Goal: Information Seeking & Learning: Learn about a topic

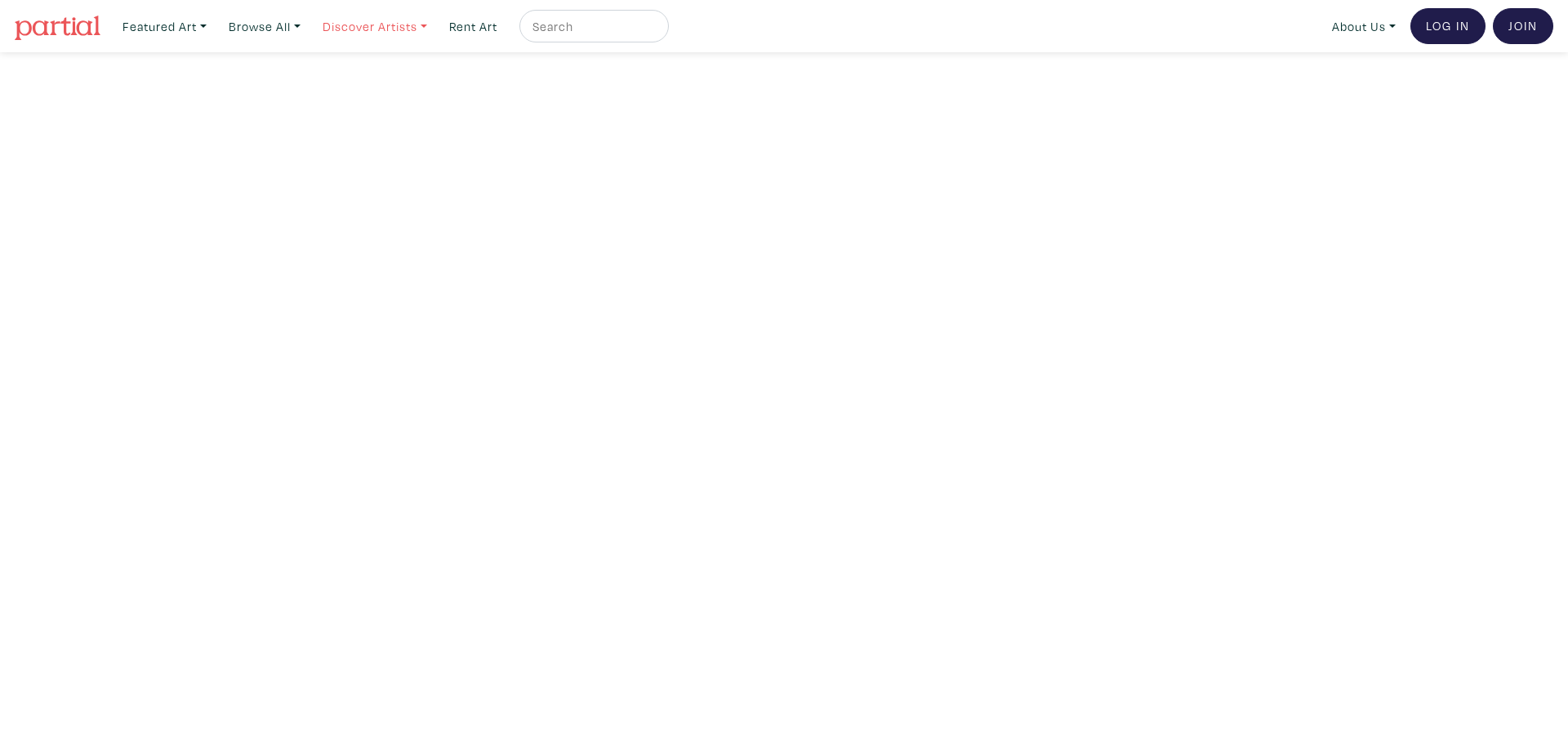
click at [214, 25] on link "Discover Artists" at bounding box center [164, 27] width 99 height 34
click at [348, 70] on link "Newest" at bounding box center [397, 75] width 134 height 15
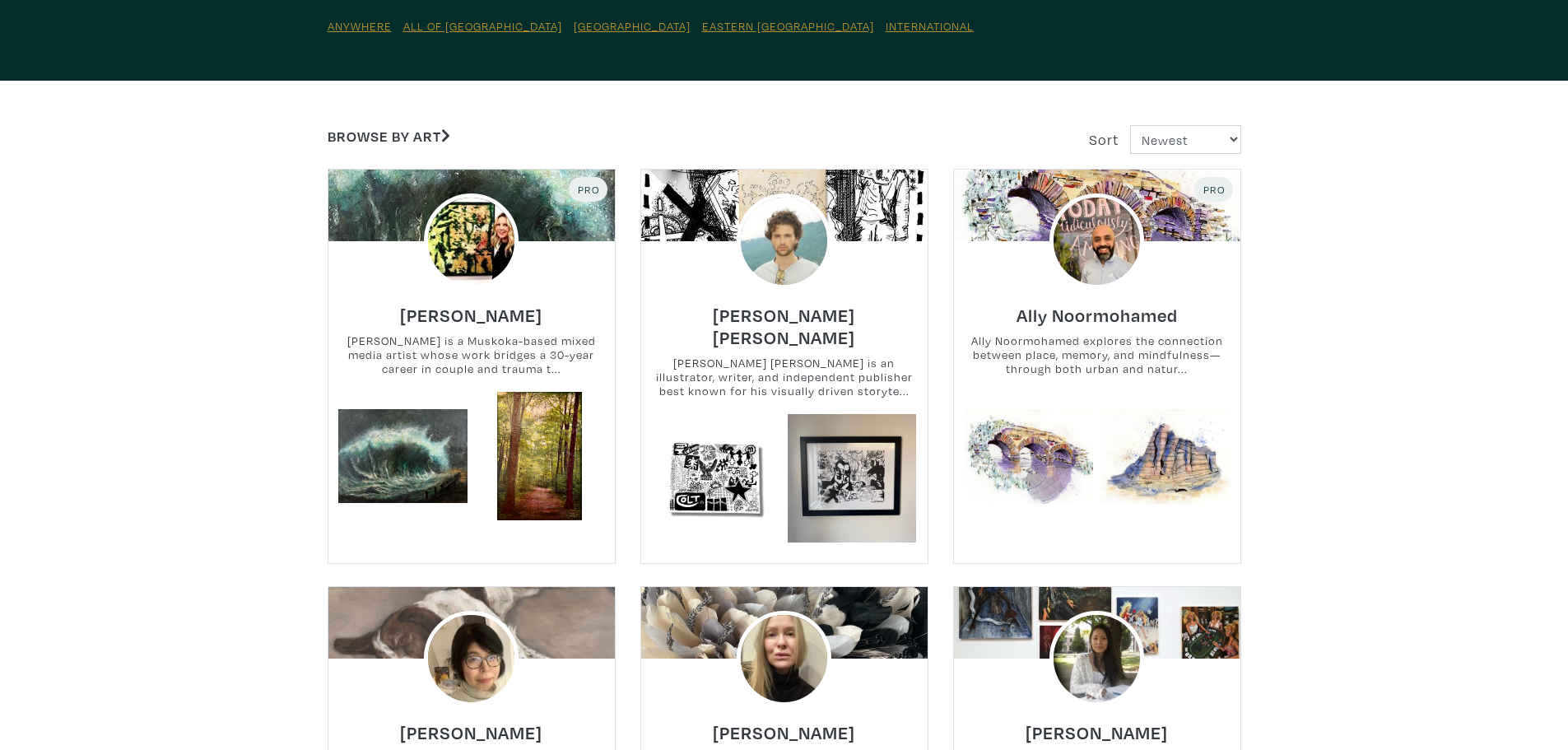
scroll to position [247, 0]
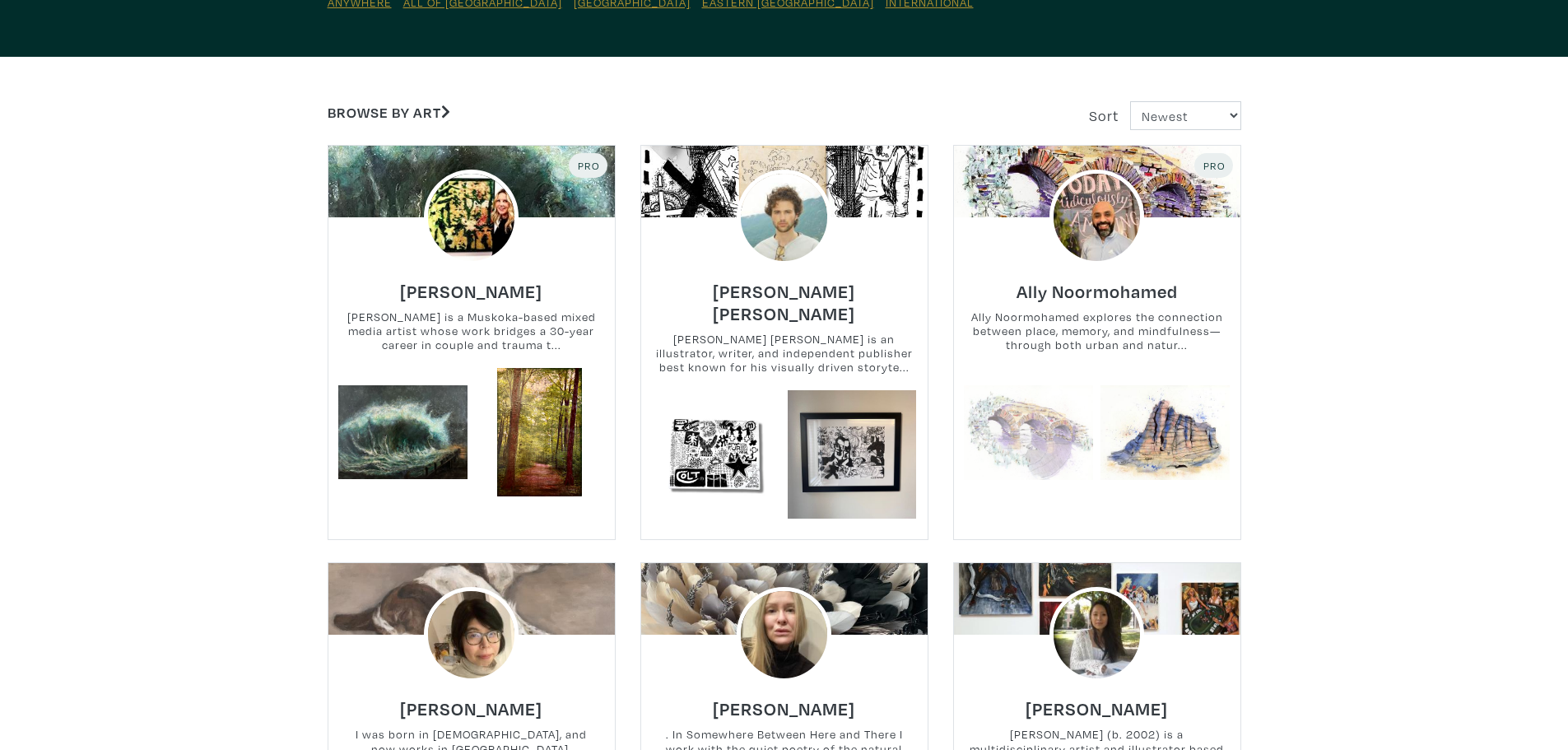
click at [1036, 419] on link at bounding box center [1028, 433] width 129 height 129
click at [452, 289] on h6 "Lisa Skelding" at bounding box center [471, 291] width 142 height 22
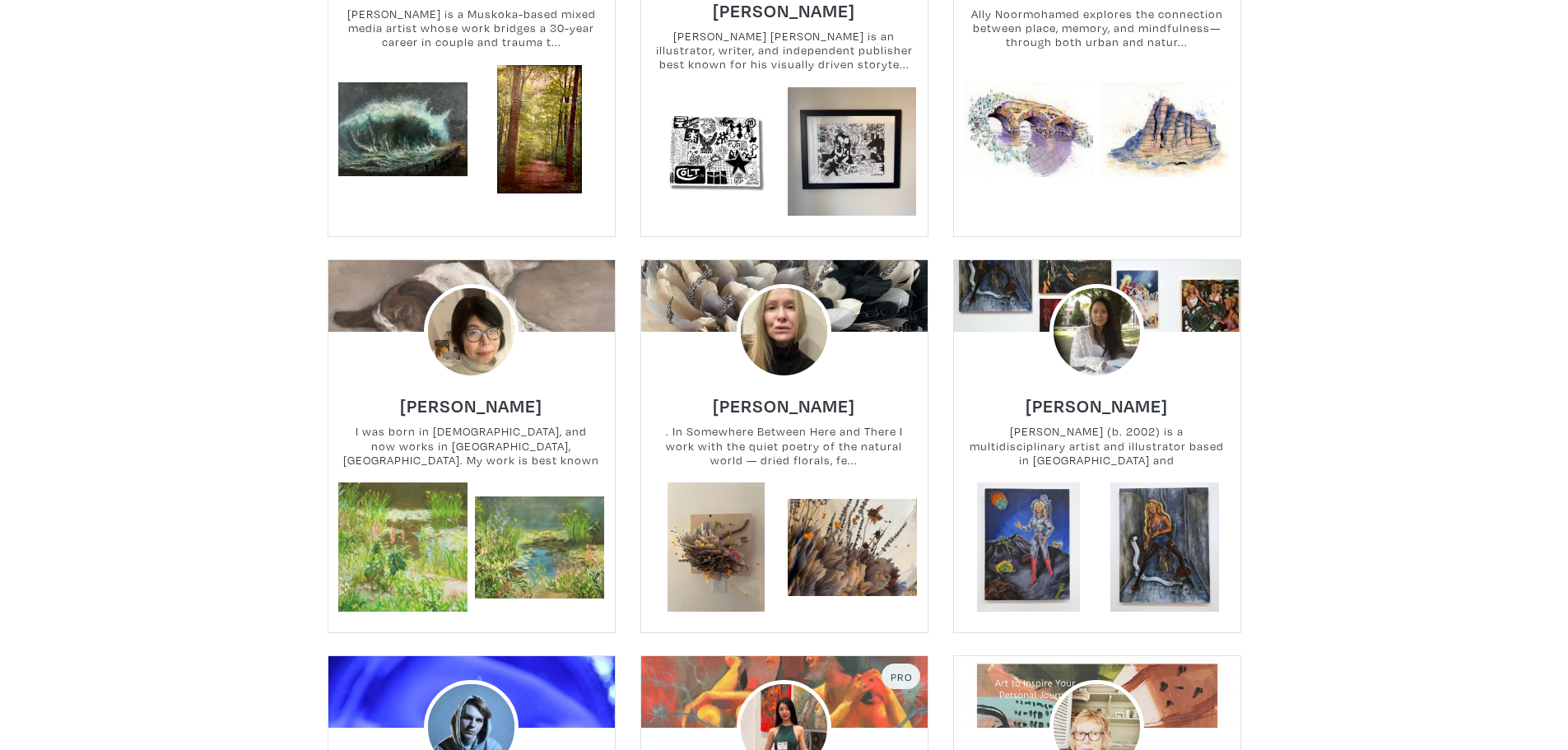
scroll to position [576, 0]
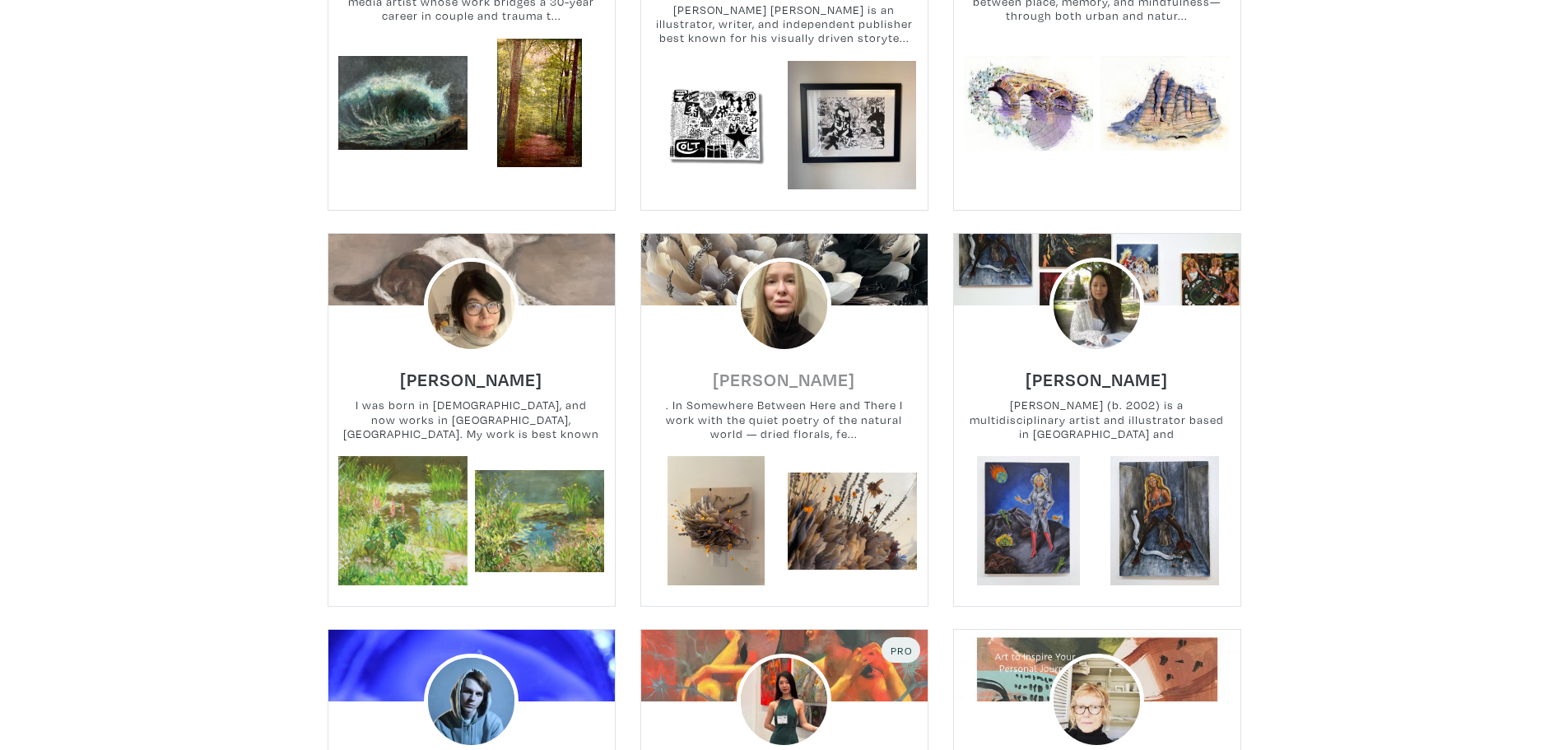
click at [788, 368] on h6 "Sophie Hansen" at bounding box center [784, 379] width 142 height 22
click at [467, 368] on h6 "Eri Ishii" at bounding box center [471, 379] width 142 height 22
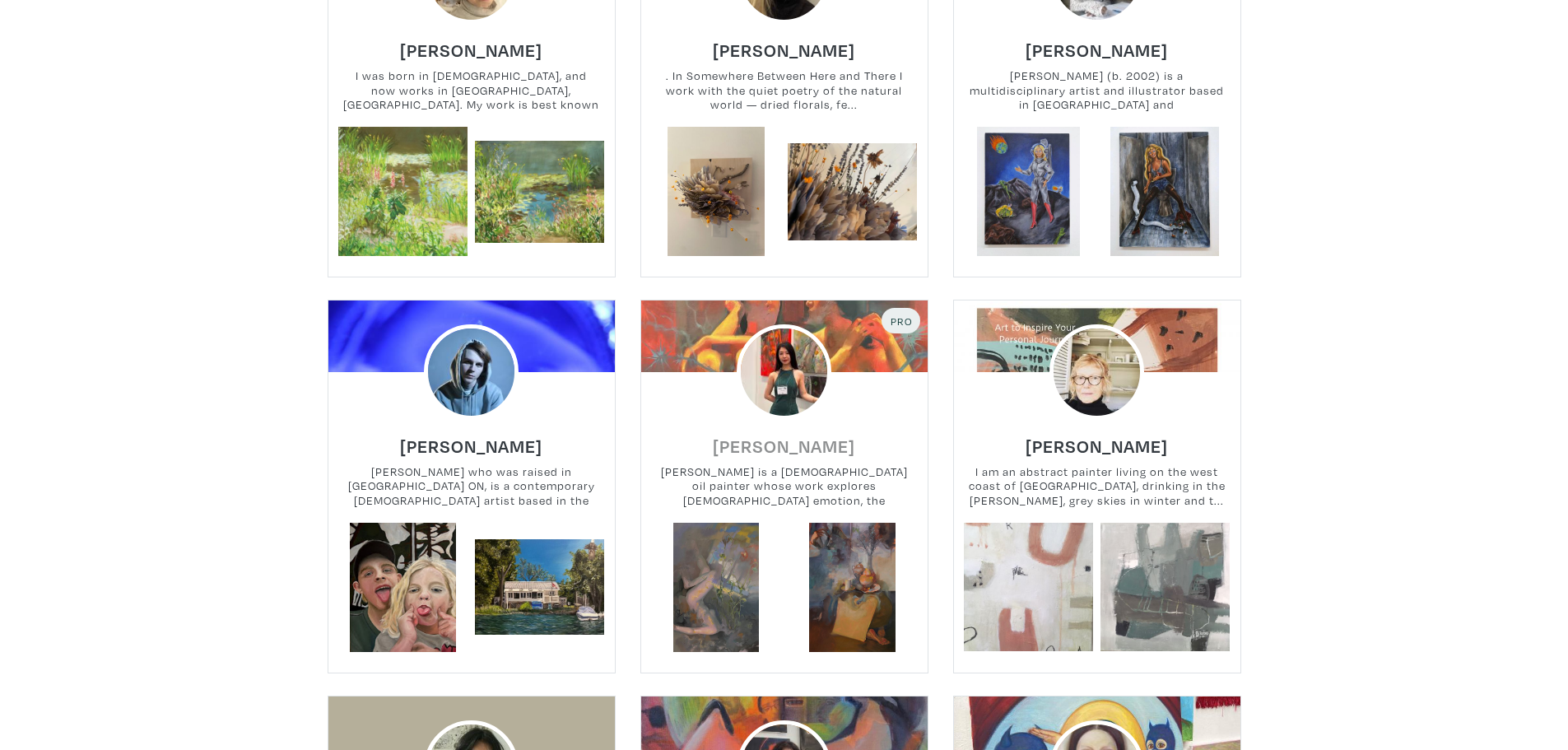
click at [767, 435] on h6 "[PERSON_NAME]" at bounding box center [784, 445] width 142 height 22
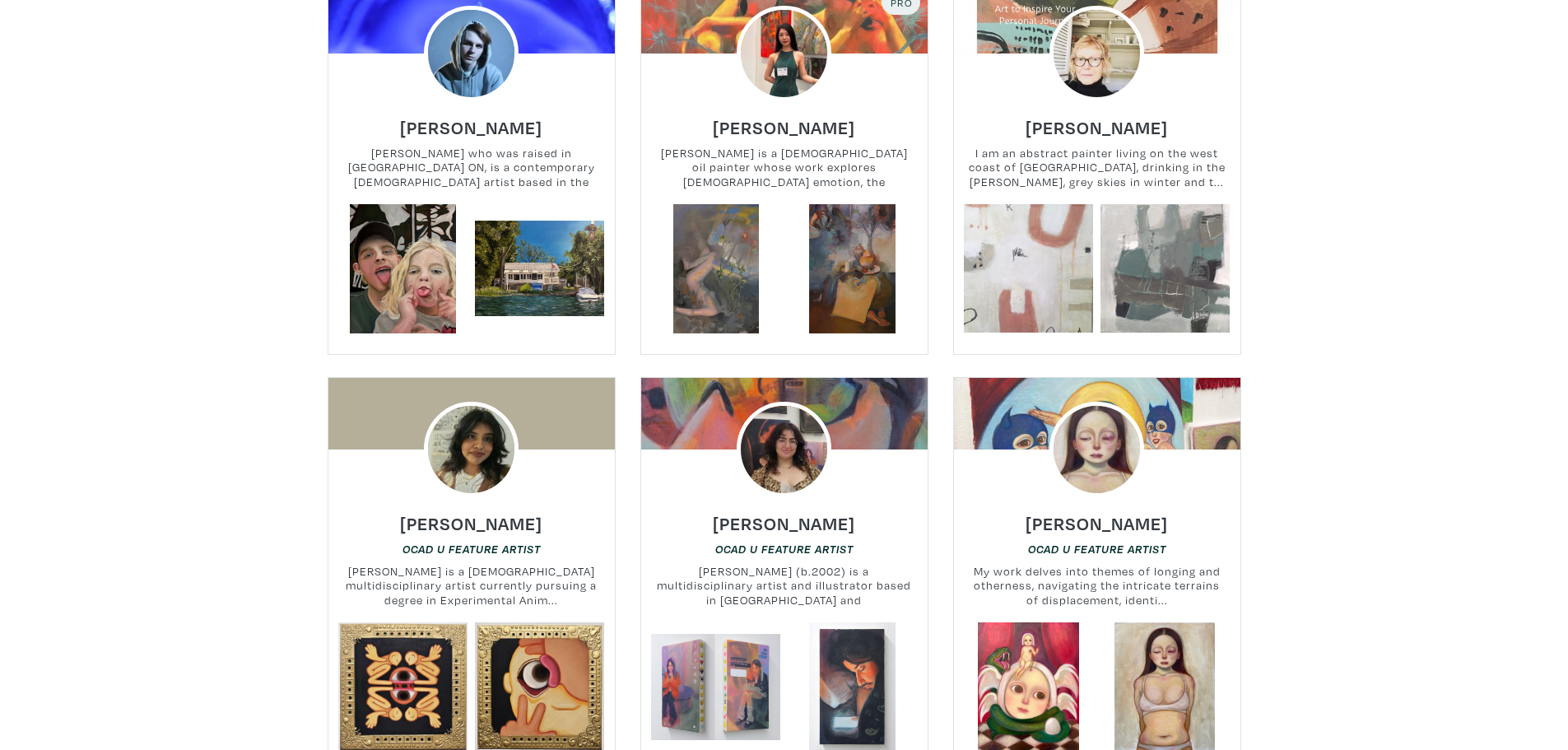
scroll to position [1318, 0]
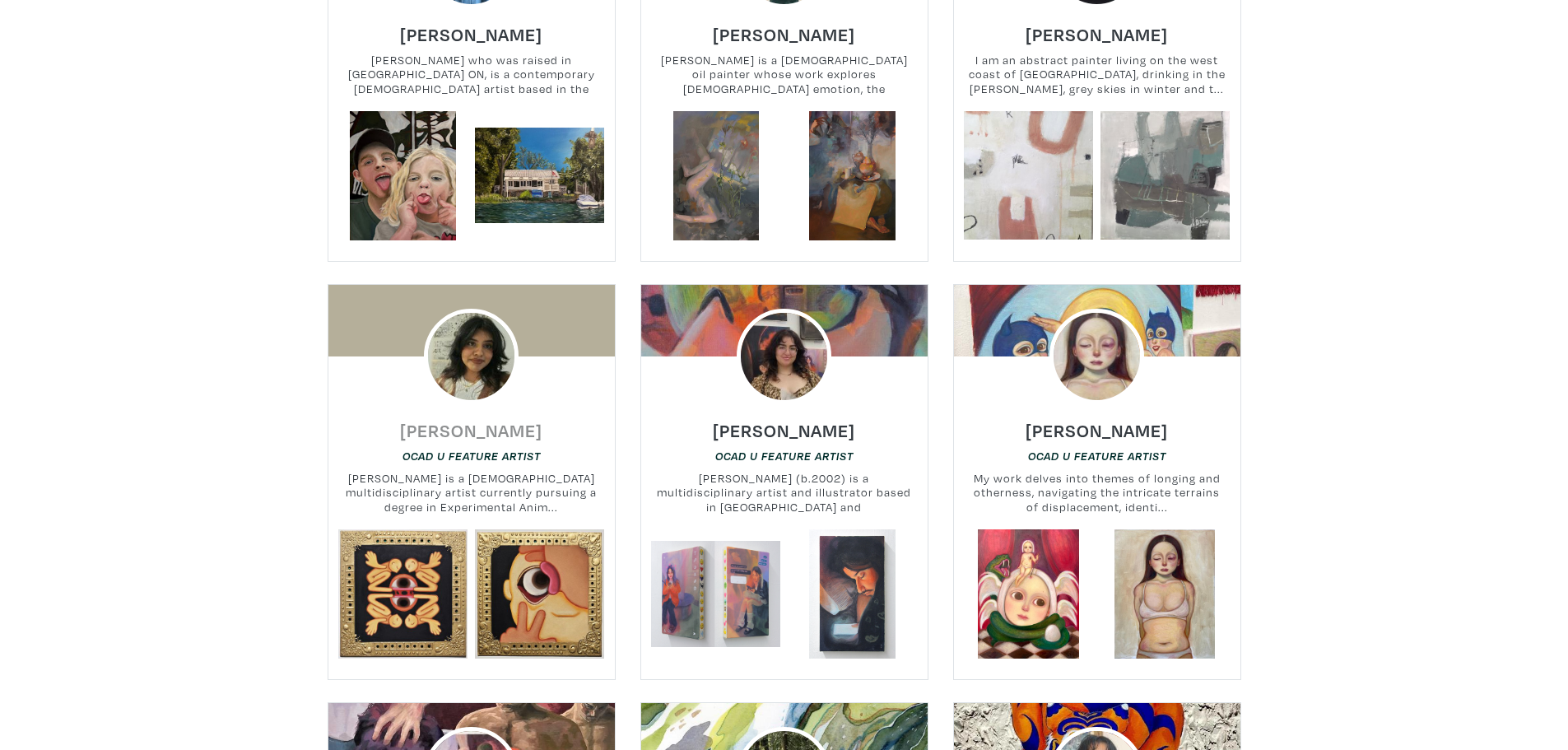
click at [501, 419] on h6 "Kiran Senthilnathan" at bounding box center [471, 430] width 142 height 22
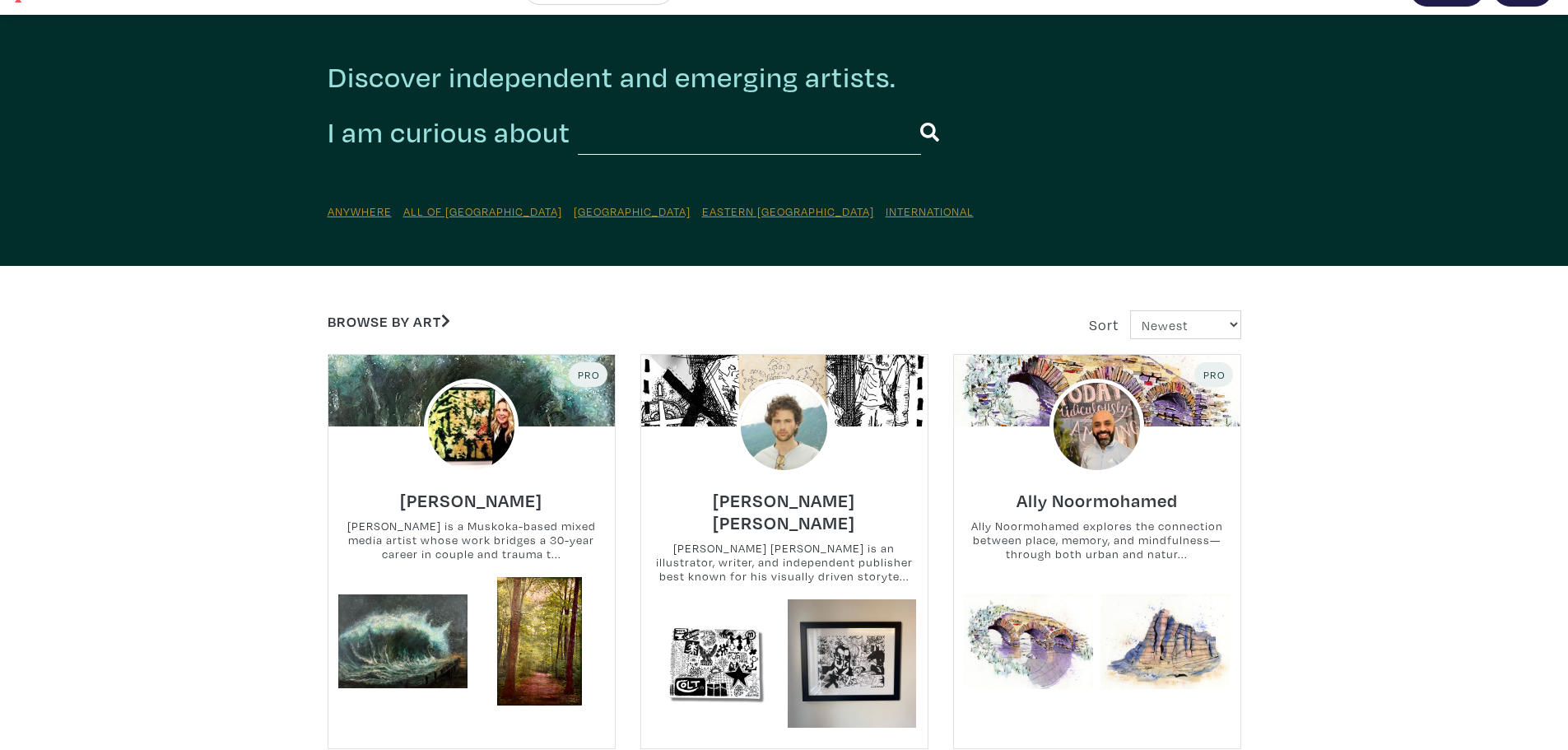
scroll to position [0, 0]
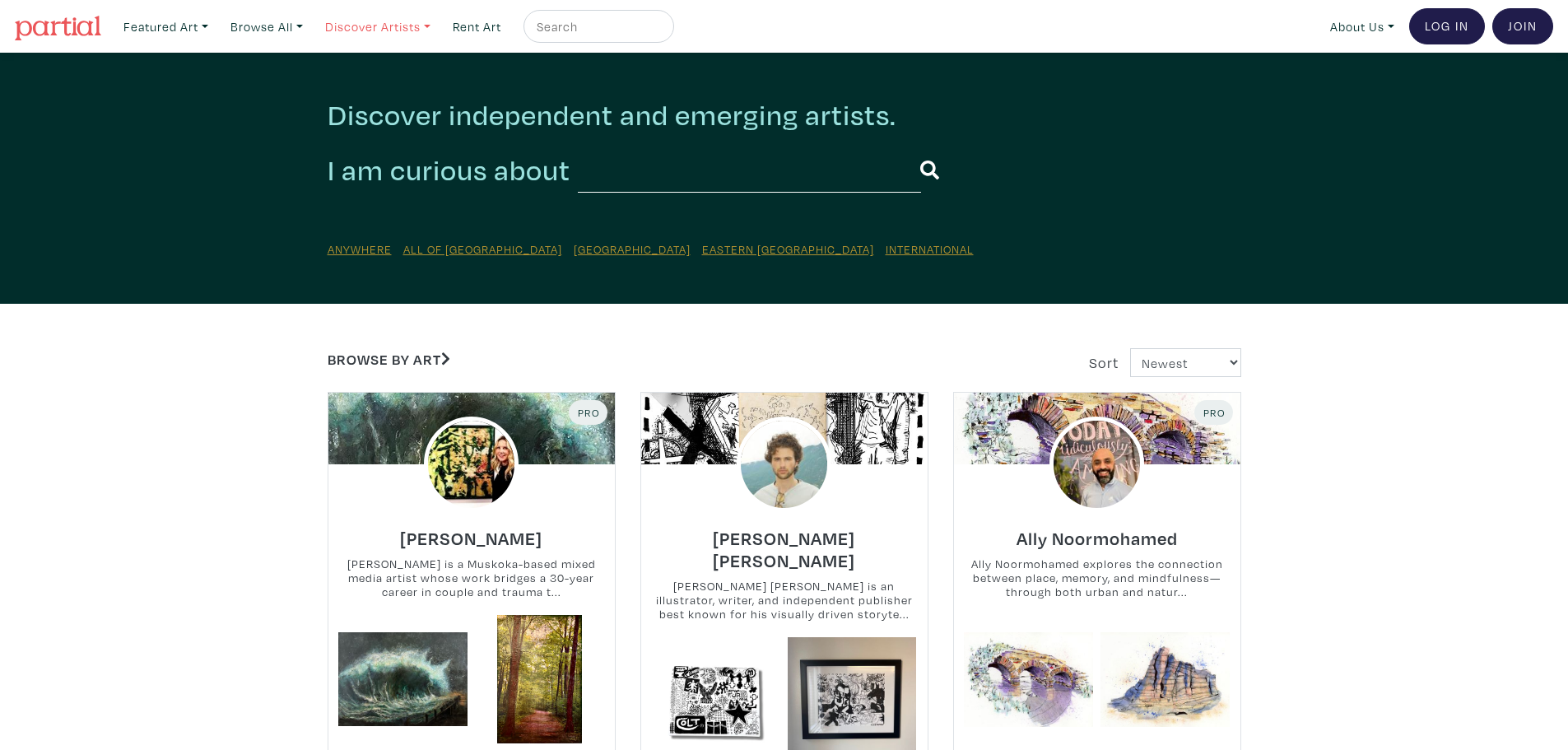
click at [216, 25] on link "Discover Artists" at bounding box center [166, 27] width 99 height 34
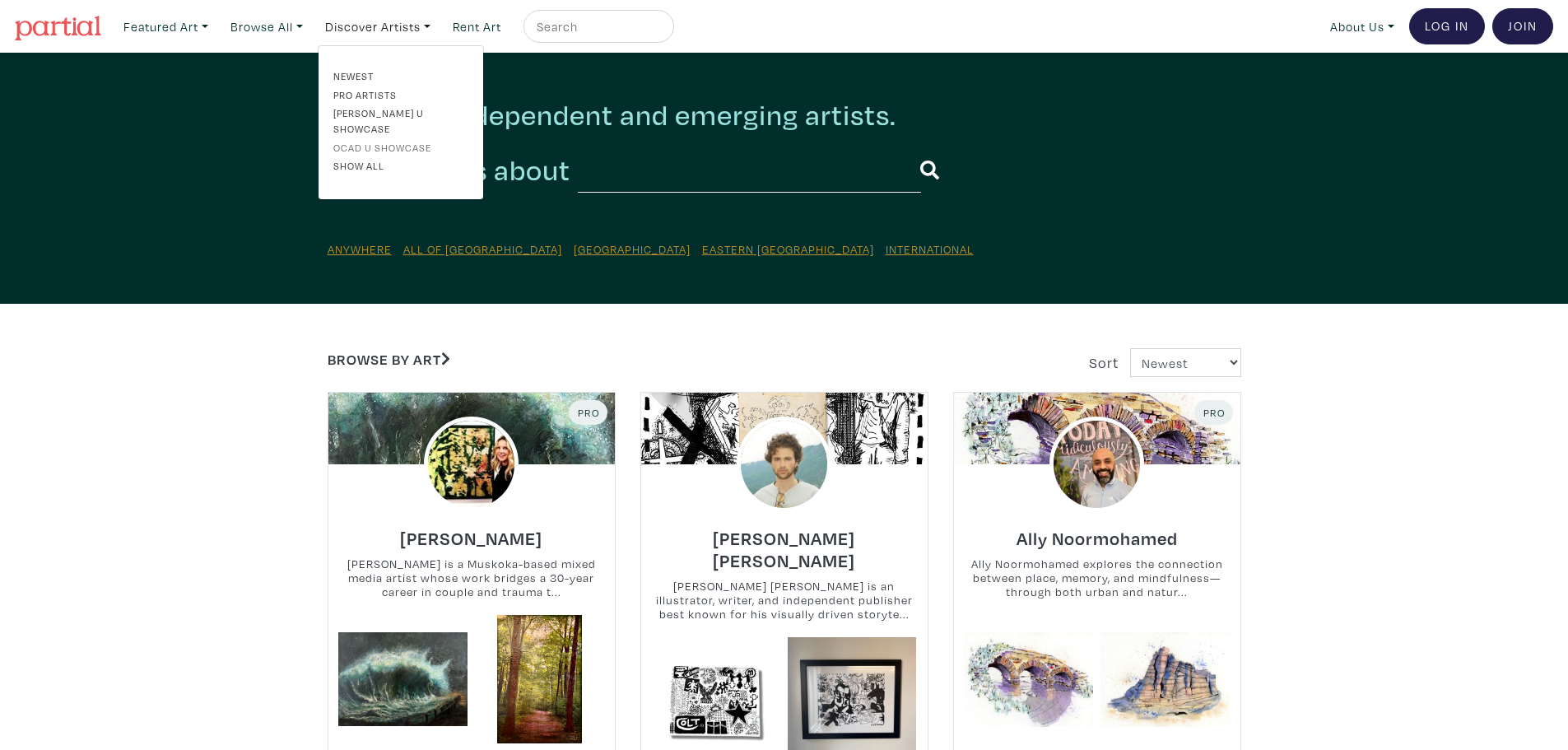
click at [383, 140] on link "OCAD U Showcase" at bounding box center [400, 147] width 135 height 15
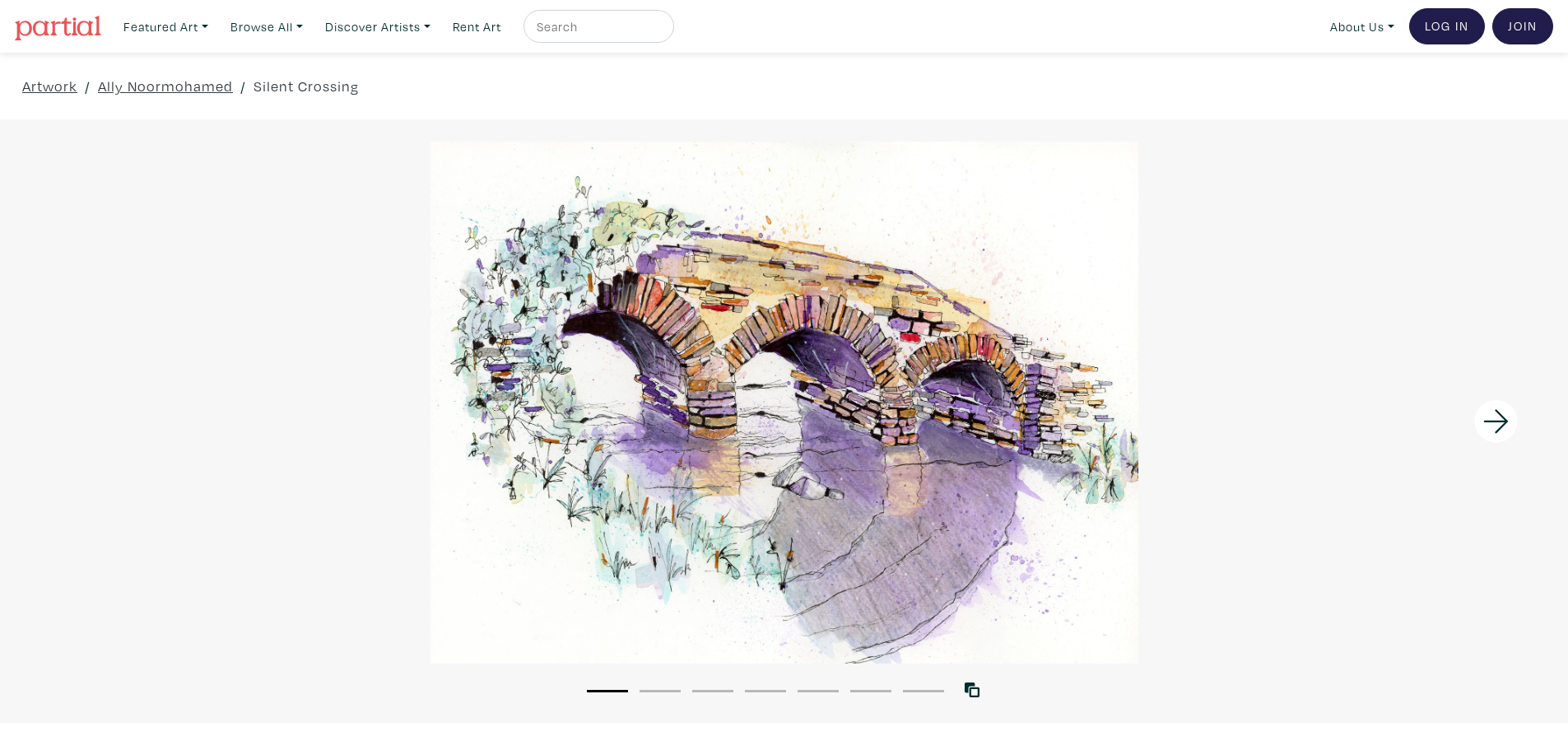
click at [1495, 420] on icon at bounding box center [1495, 421] width 25 height 24
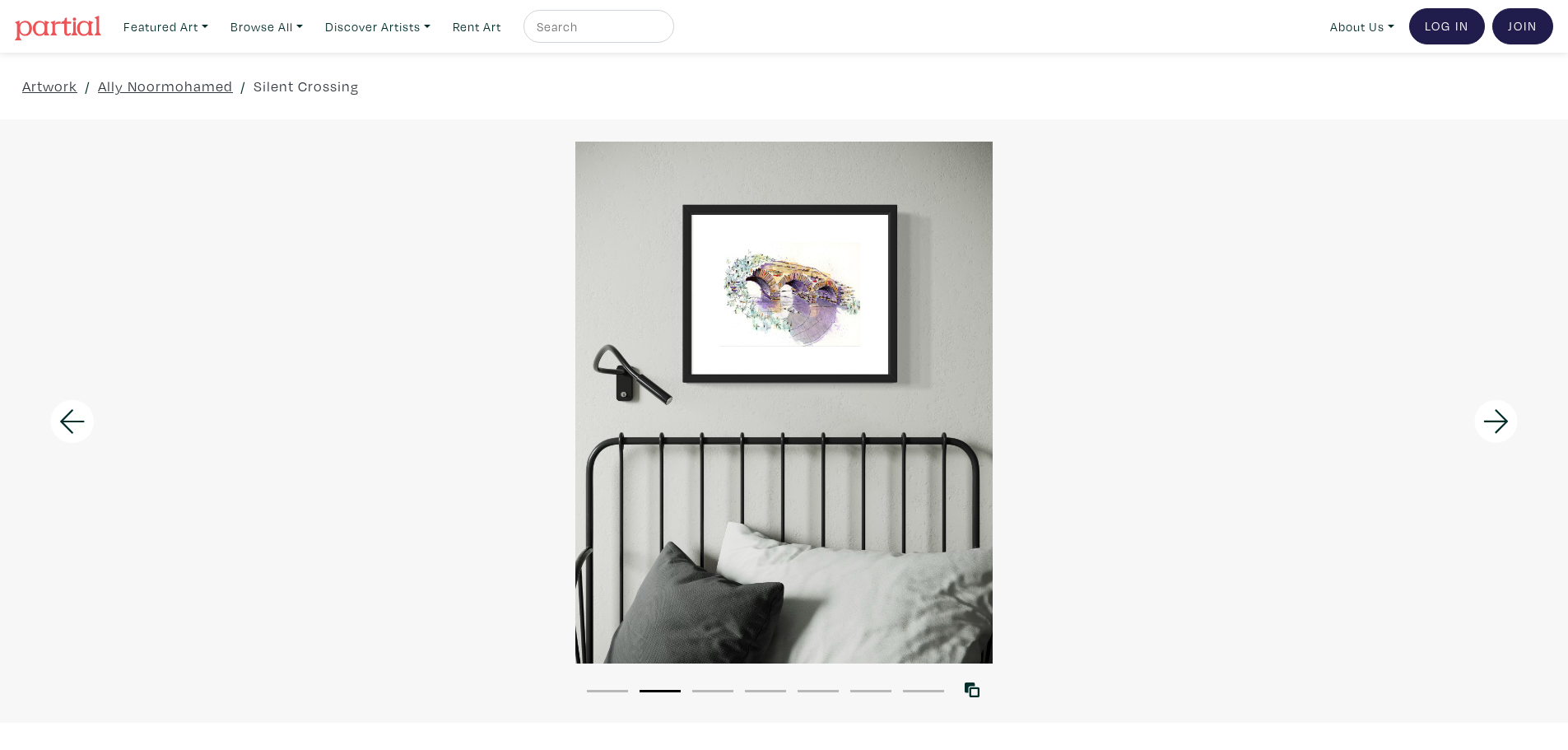
click at [1495, 420] on icon at bounding box center [1495, 421] width 25 height 24
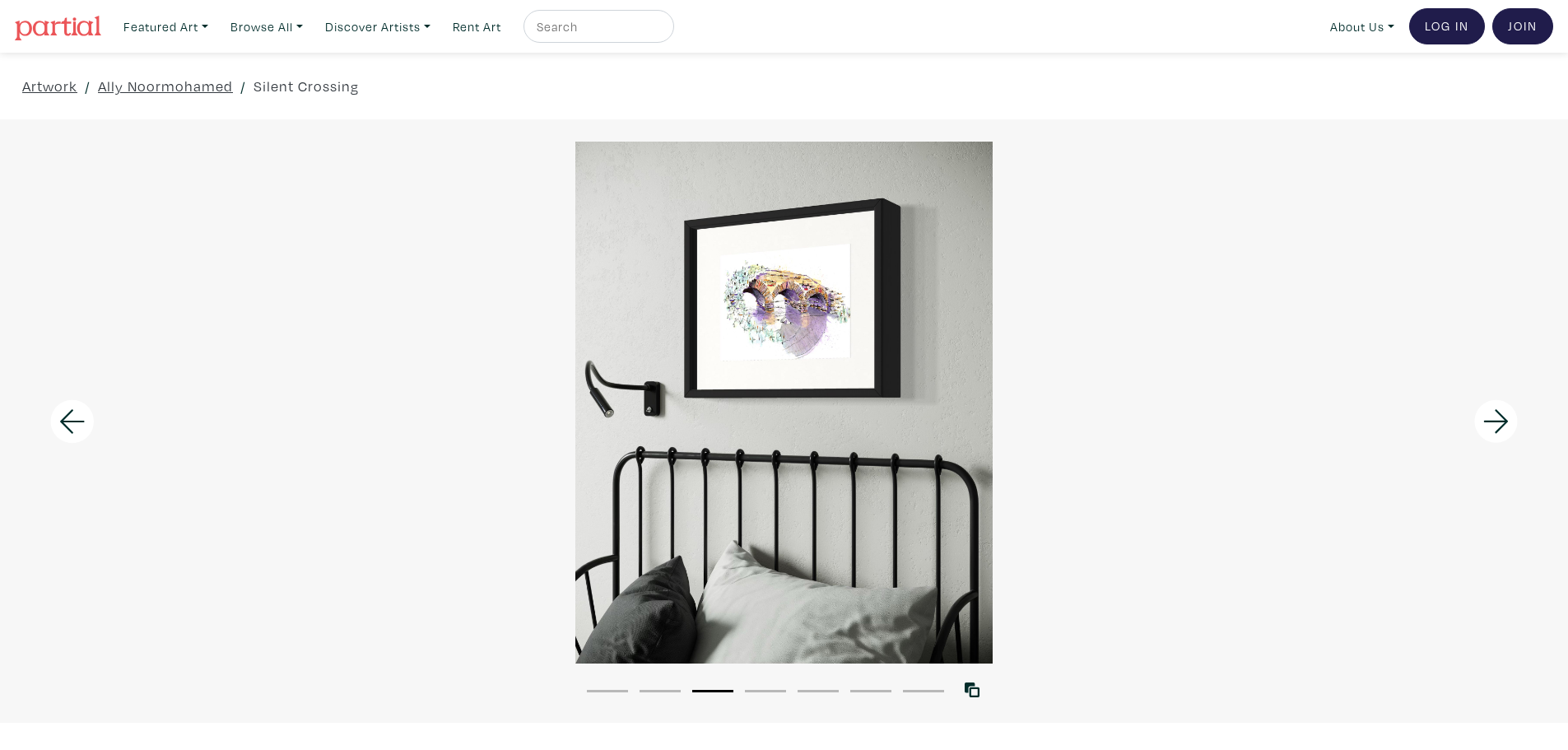
click at [1495, 420] on icon at bounding box center [1495, 421] width 25 height 24
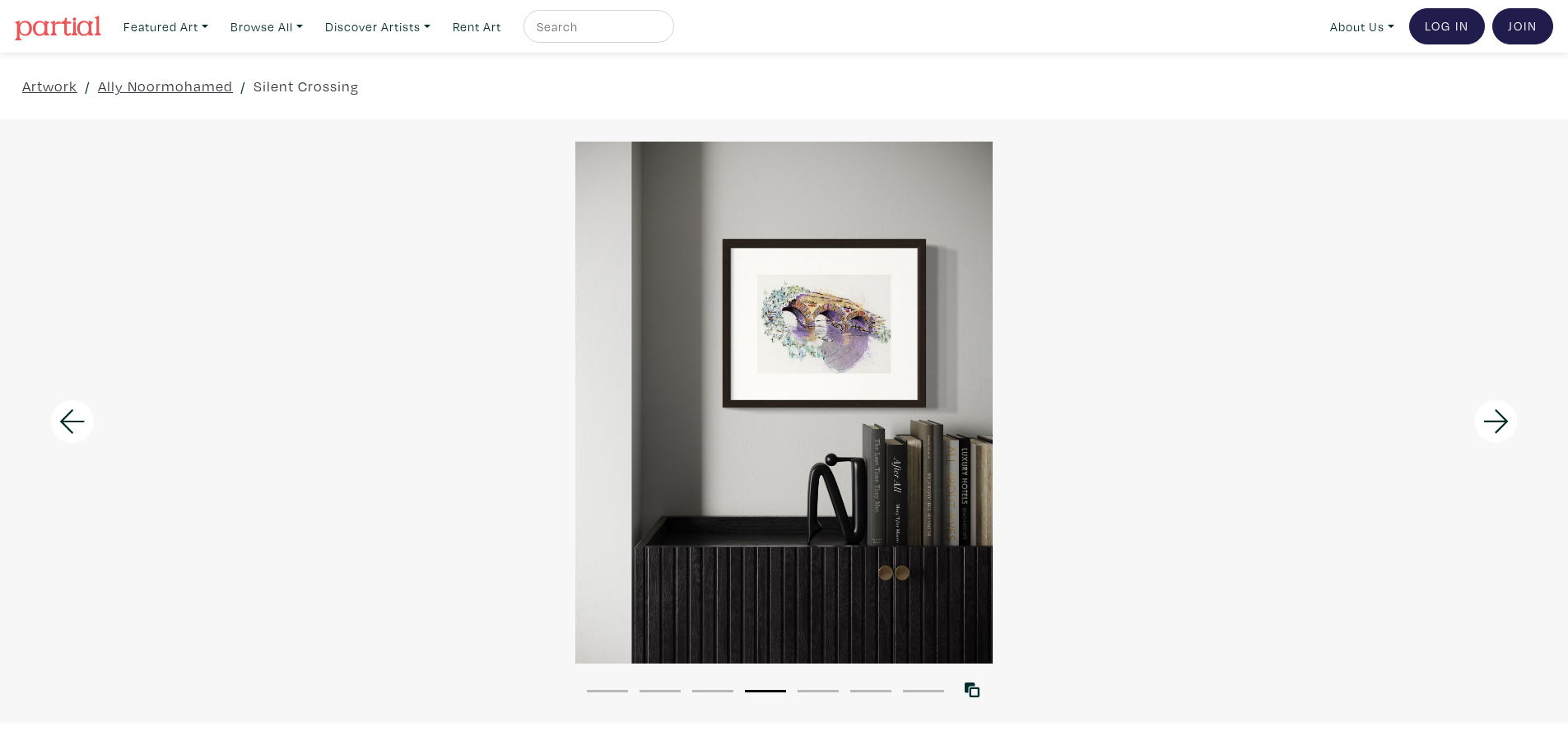
click at [1495, 420] on icon at bounding box center [1495, 421] width 25 height 24
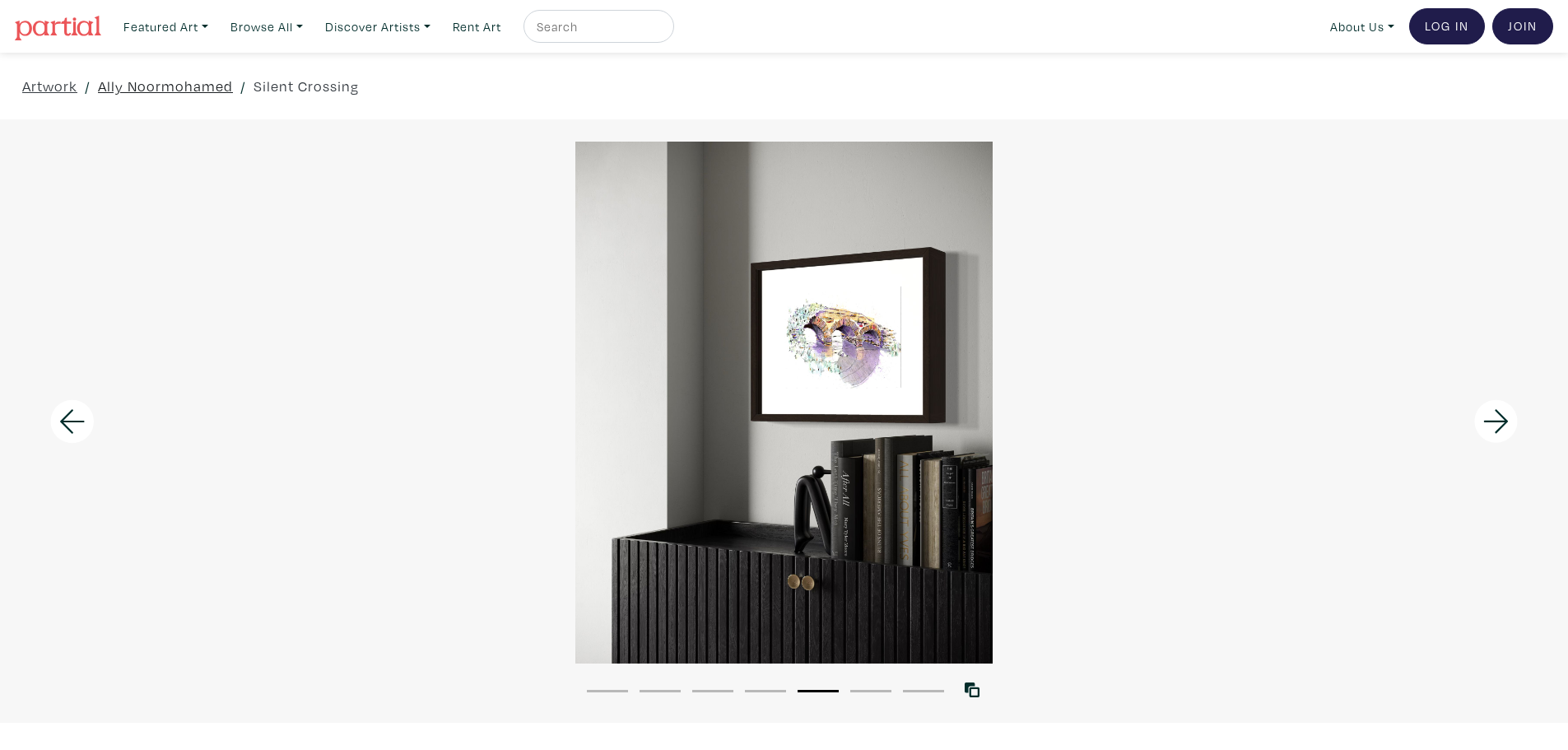
click at [148, 94] on link "Ally Noormohamed" at bounding box center [165, 86] width 135 height 22
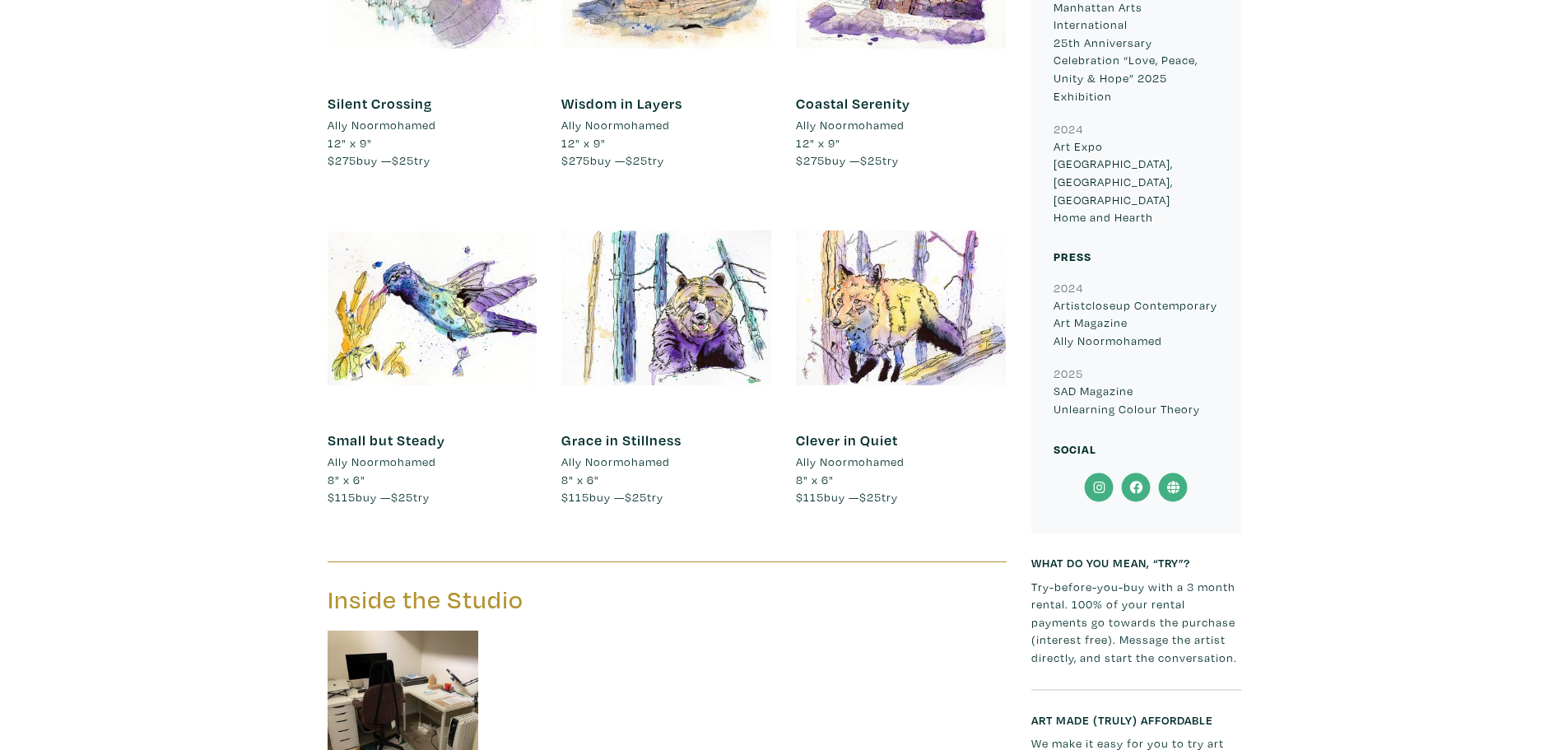
scroll to position [576, 0]
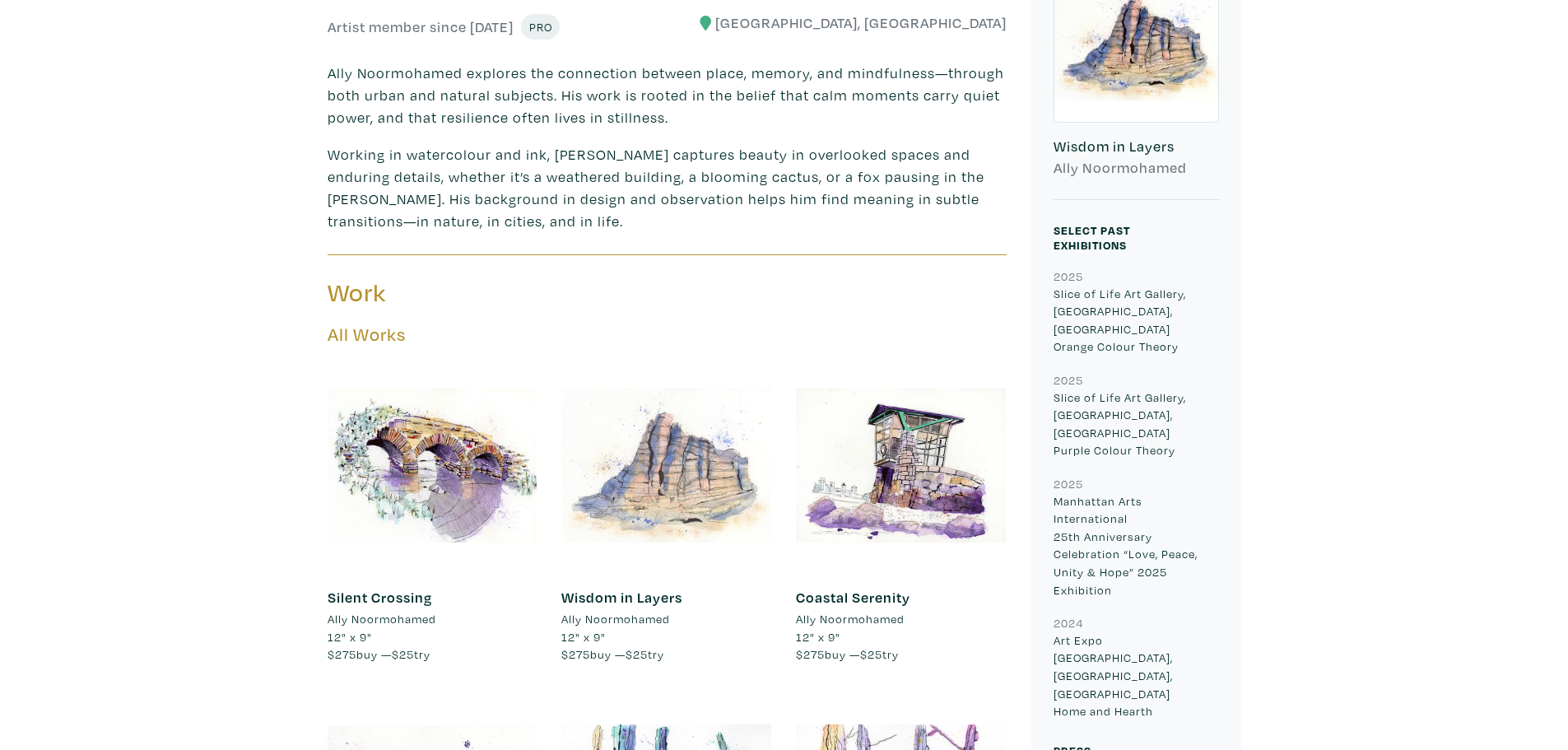
click at [669, 463] on div at bounding box center [666, 466] width 210 height 210
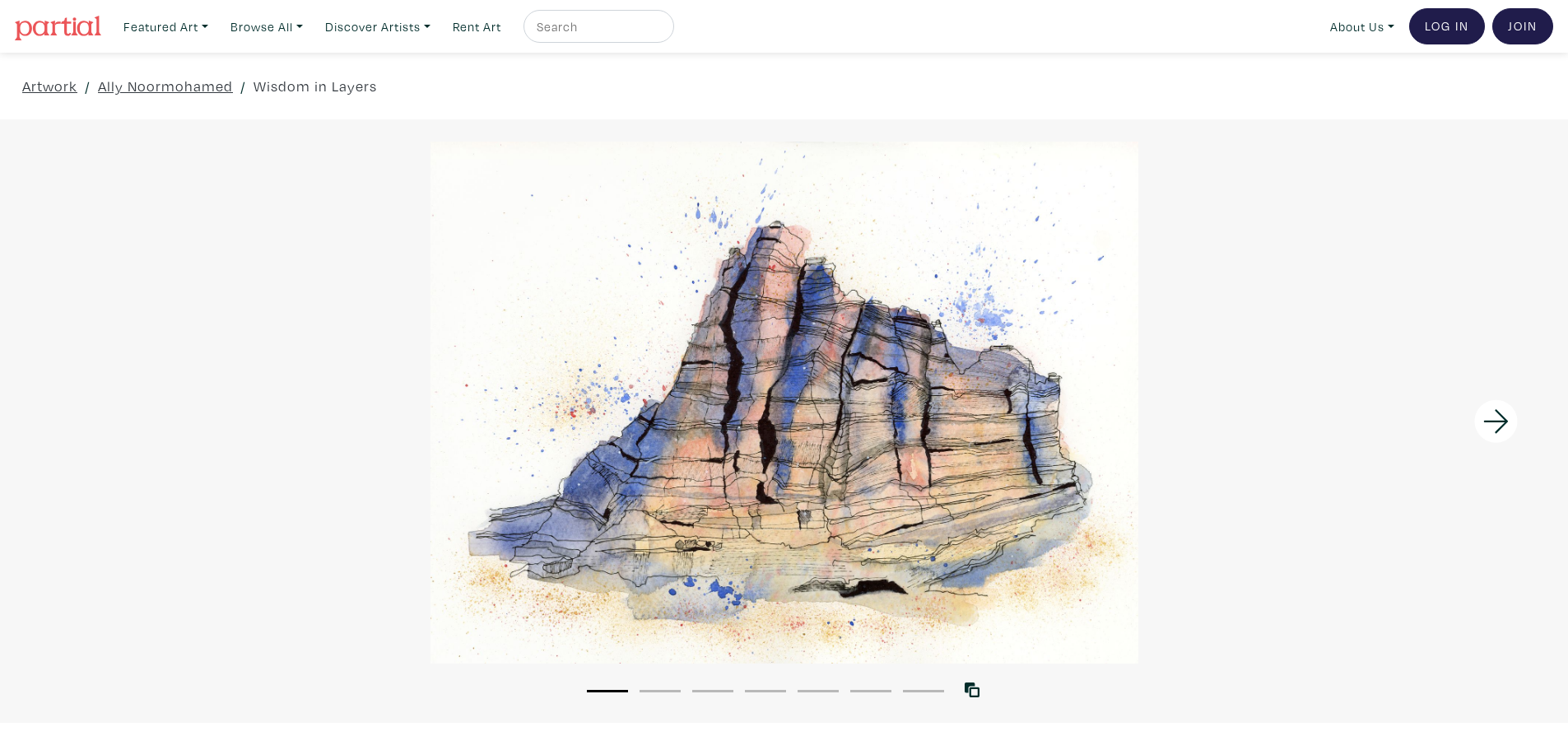
click at [1495, 422] on icon at bounding box center [1496, 422] width 56 height 45
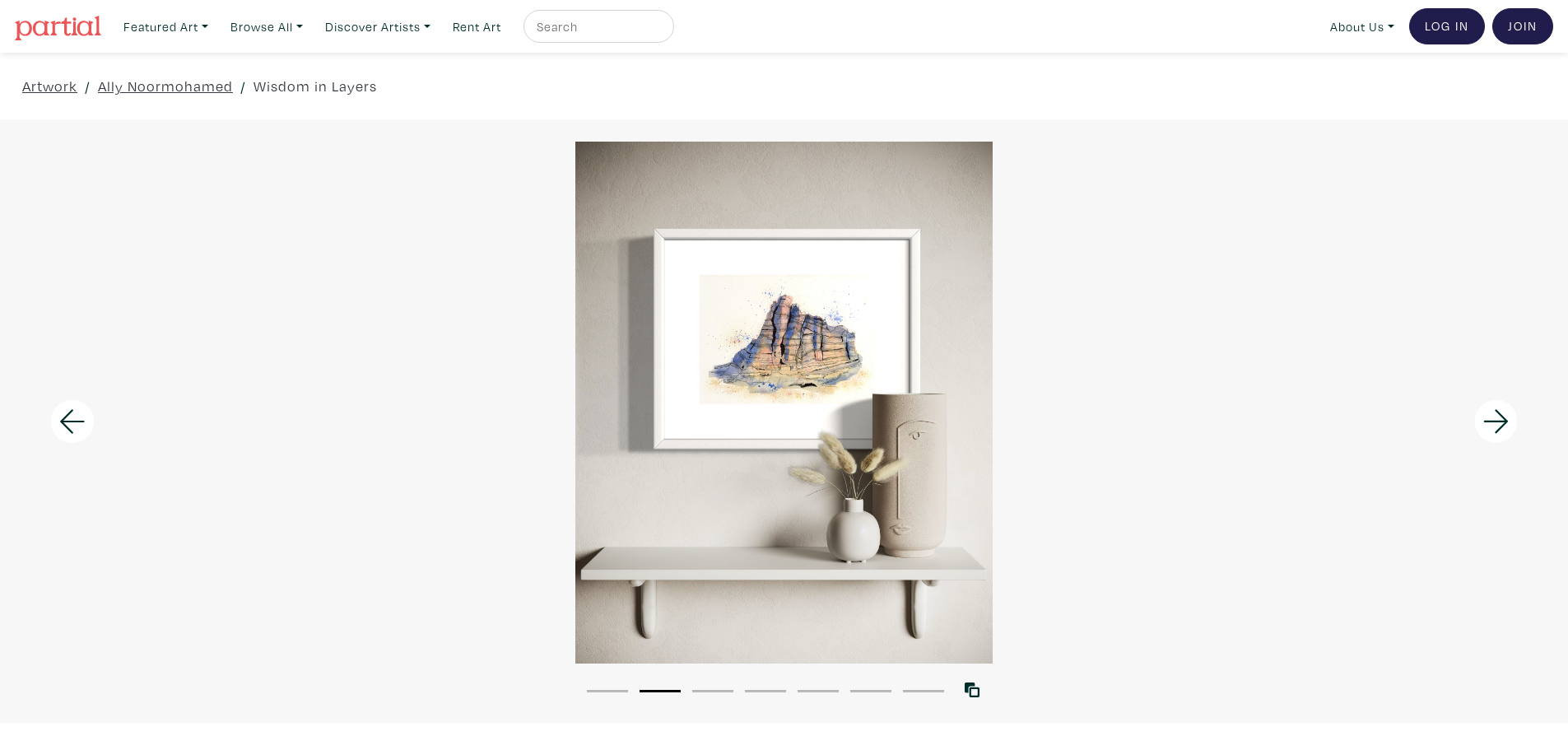
click at [1495, 422] on icon at bounding box center [1496, 422] width 56 height 45
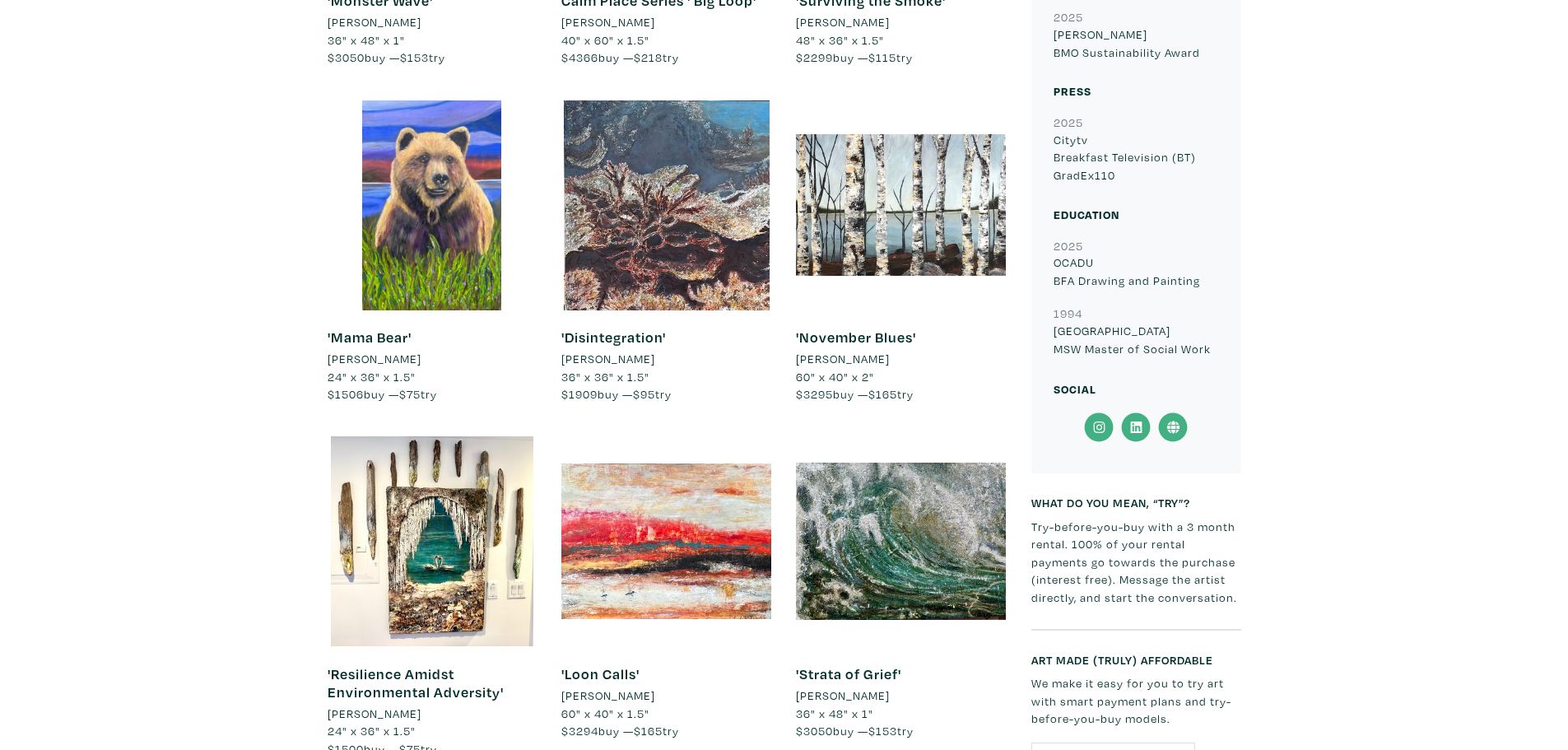
scroll to position [1482, 0]
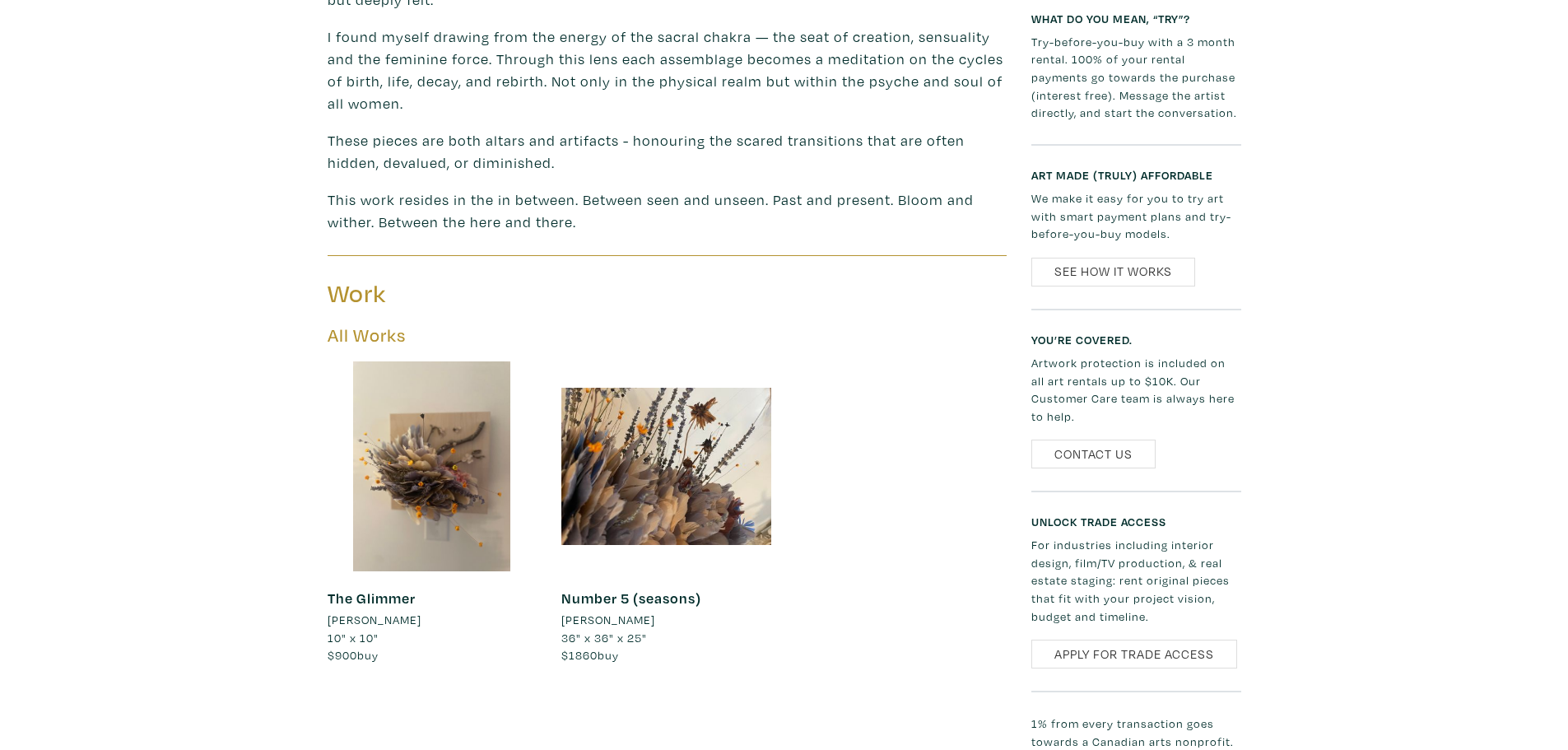
scroll to position [906, 0]
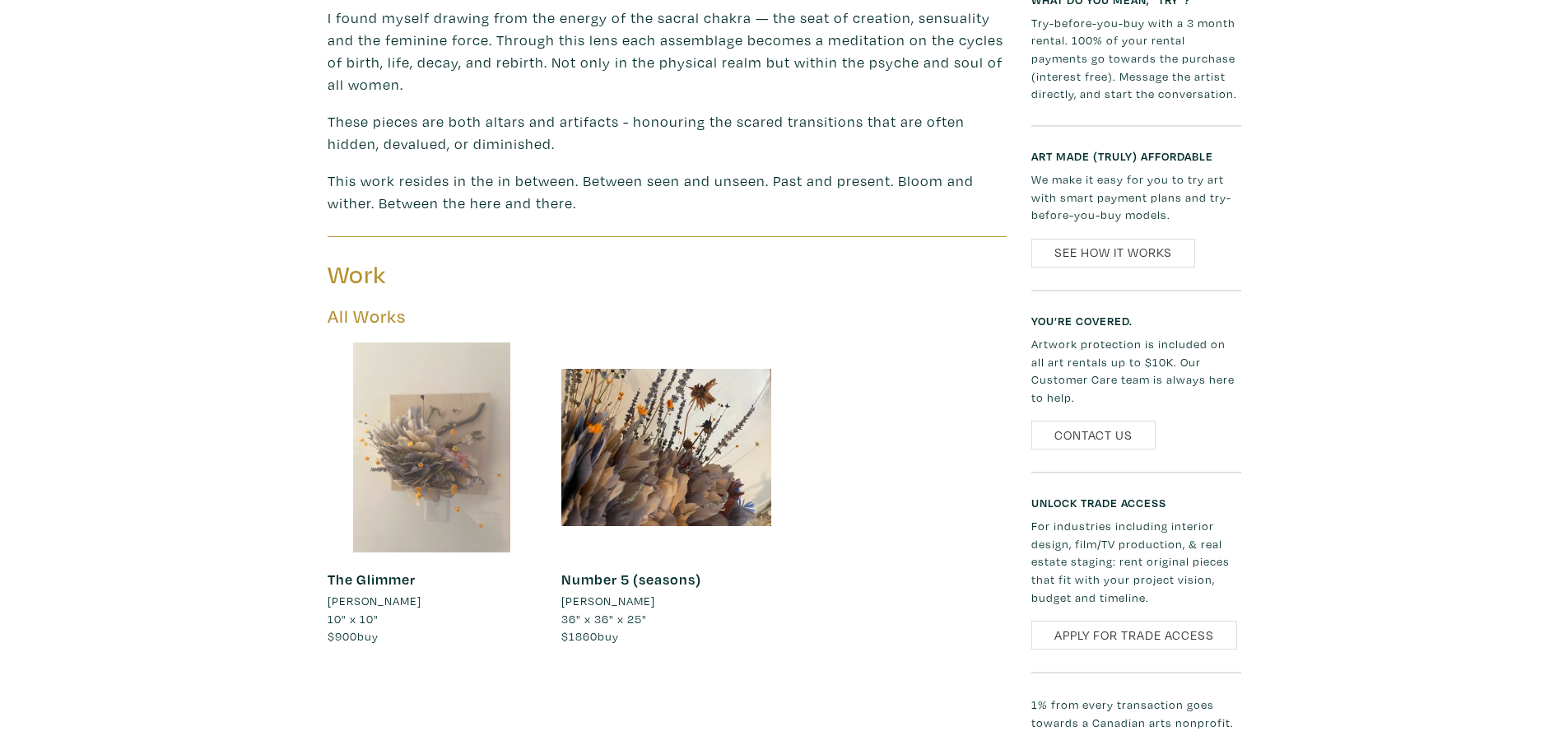
click at [382, 453] on div at bounding box center [433, 447] width 210 height 210
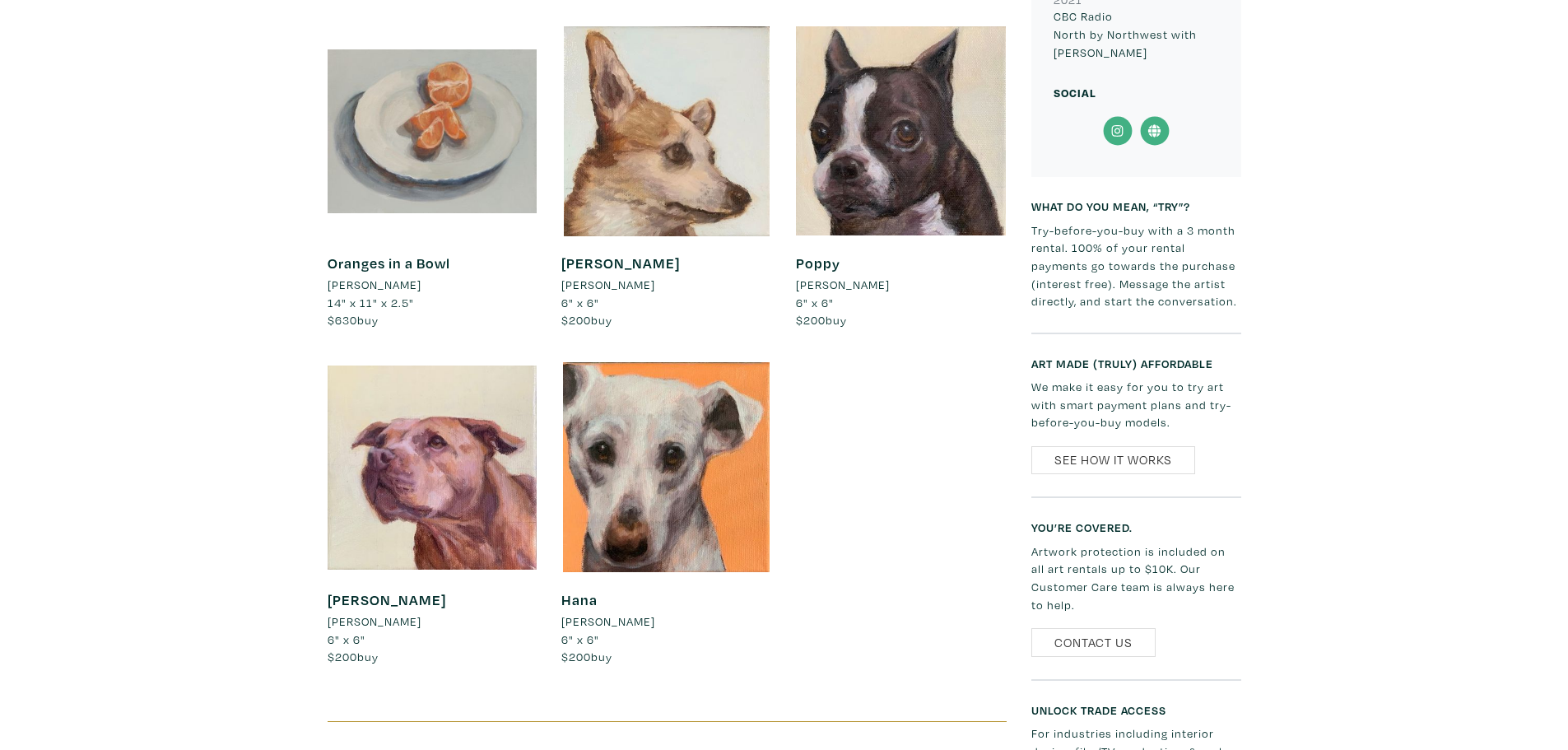
scroll to position [1729, 0]
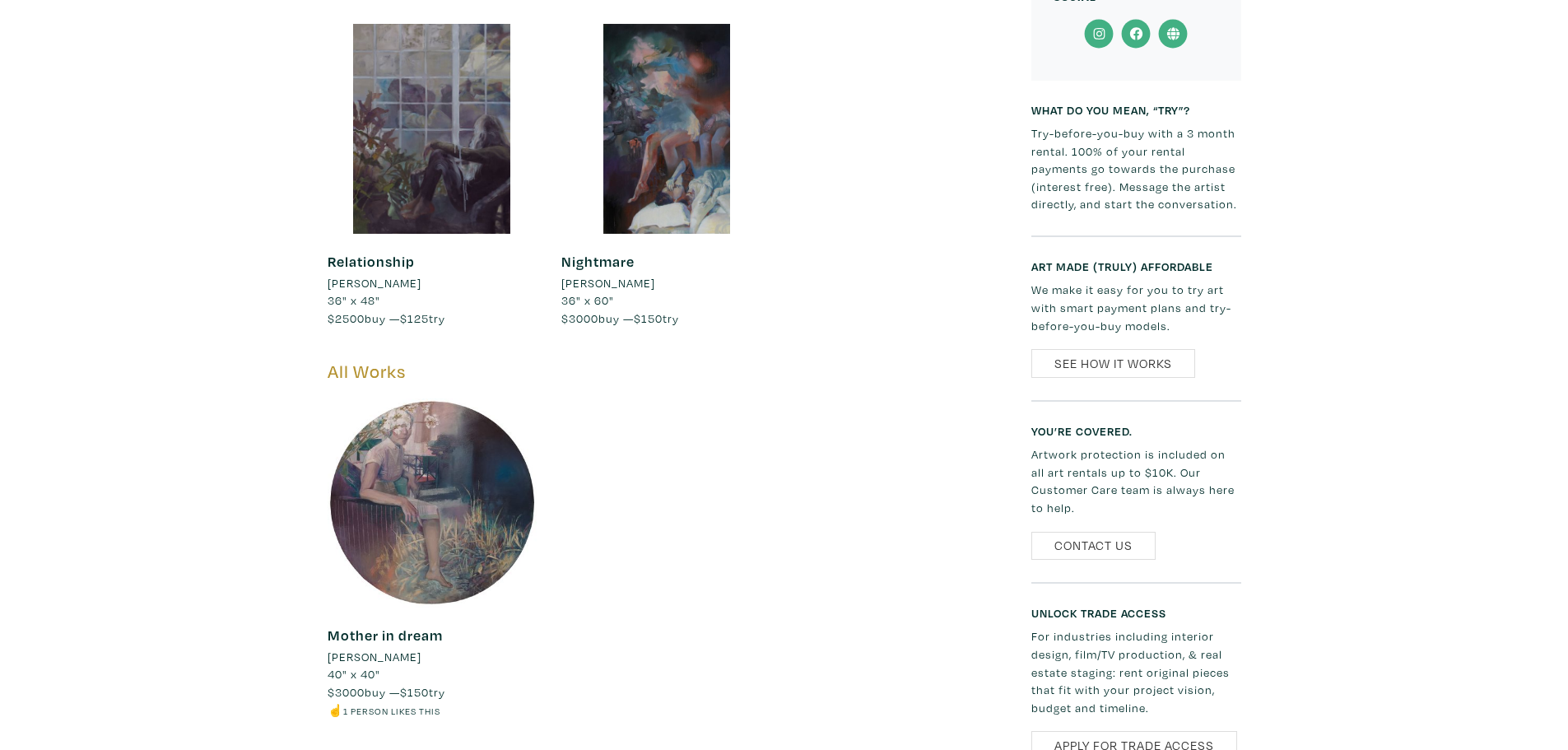
scroll to position [1318, 0]
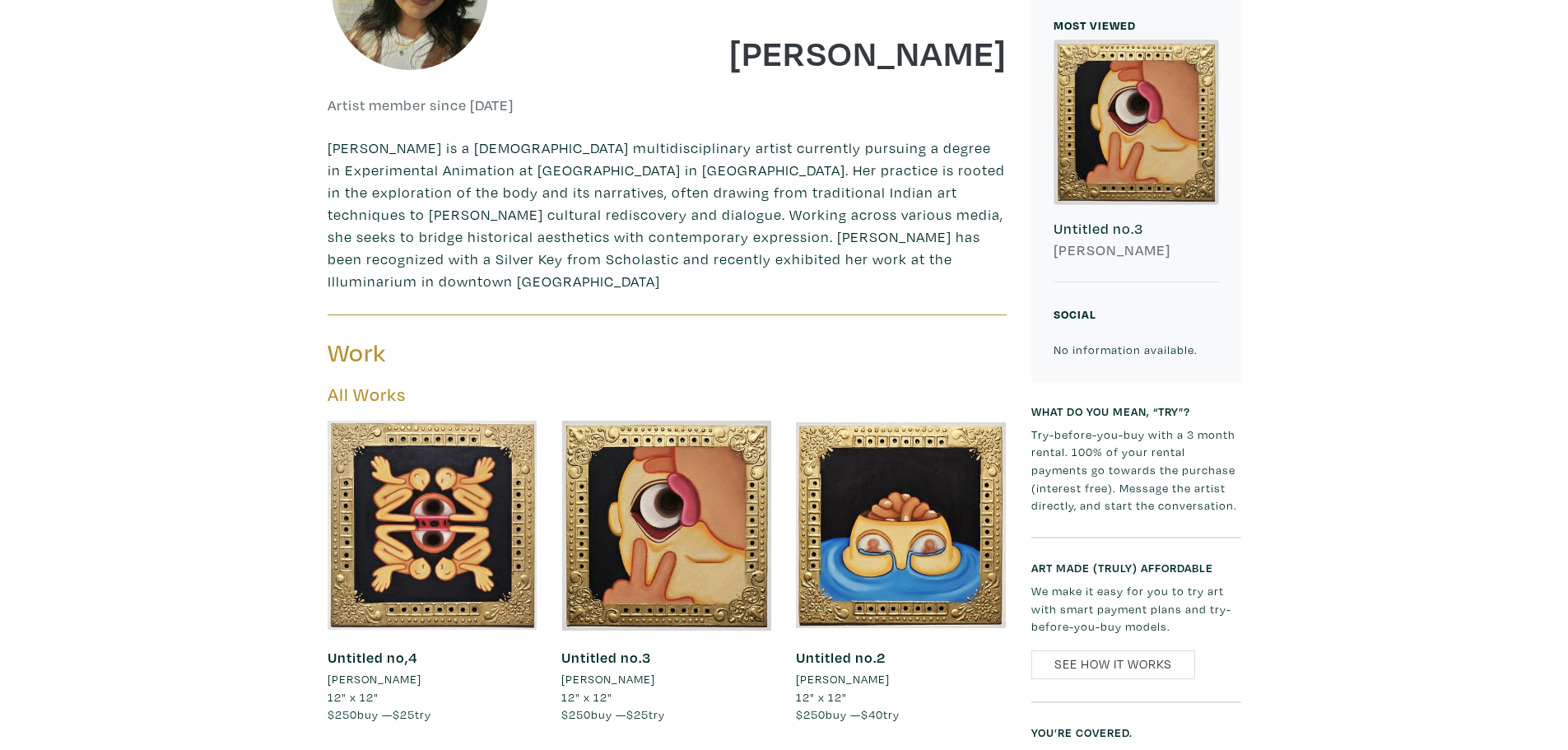
scroll to position [491, 0]
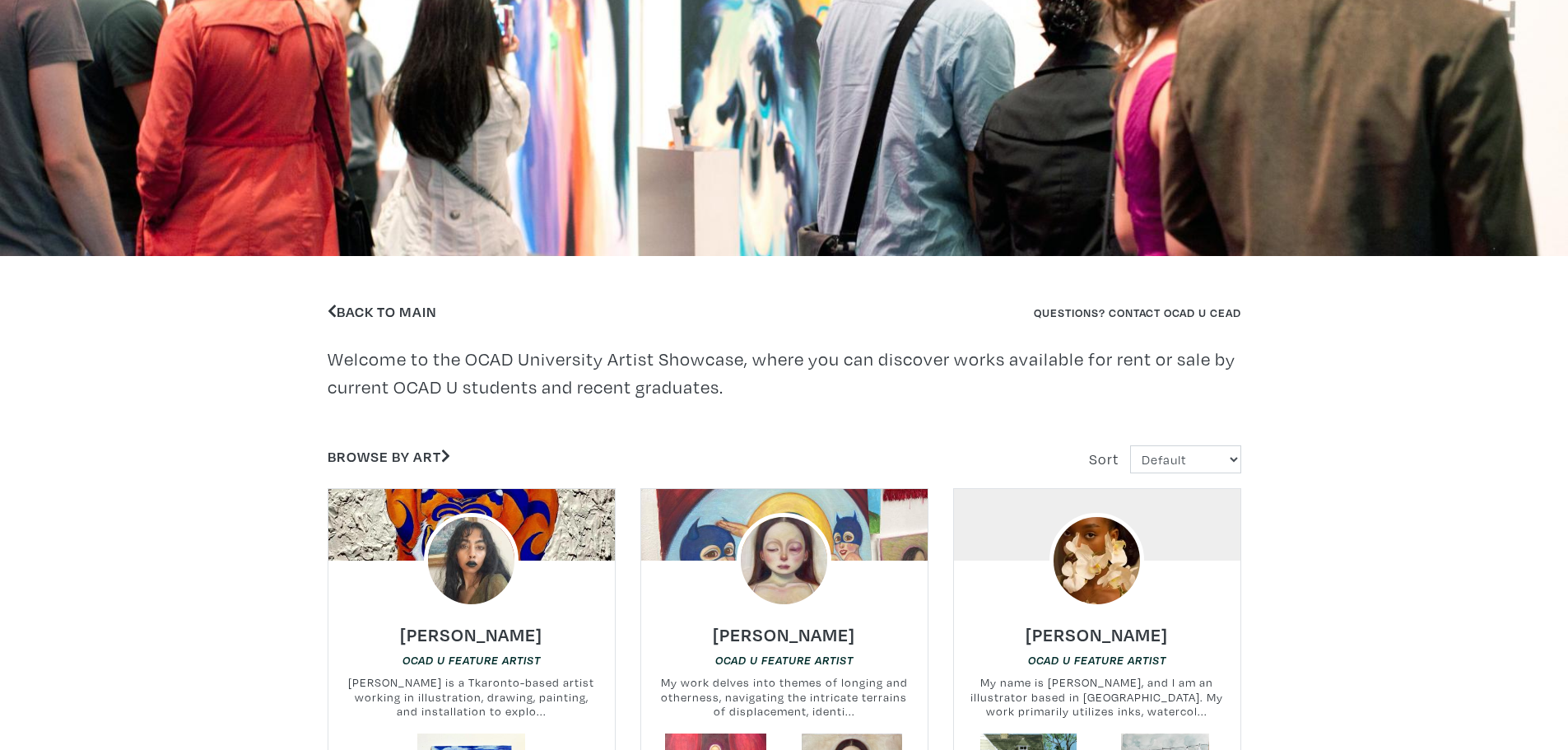
scroll to position [330, 0]
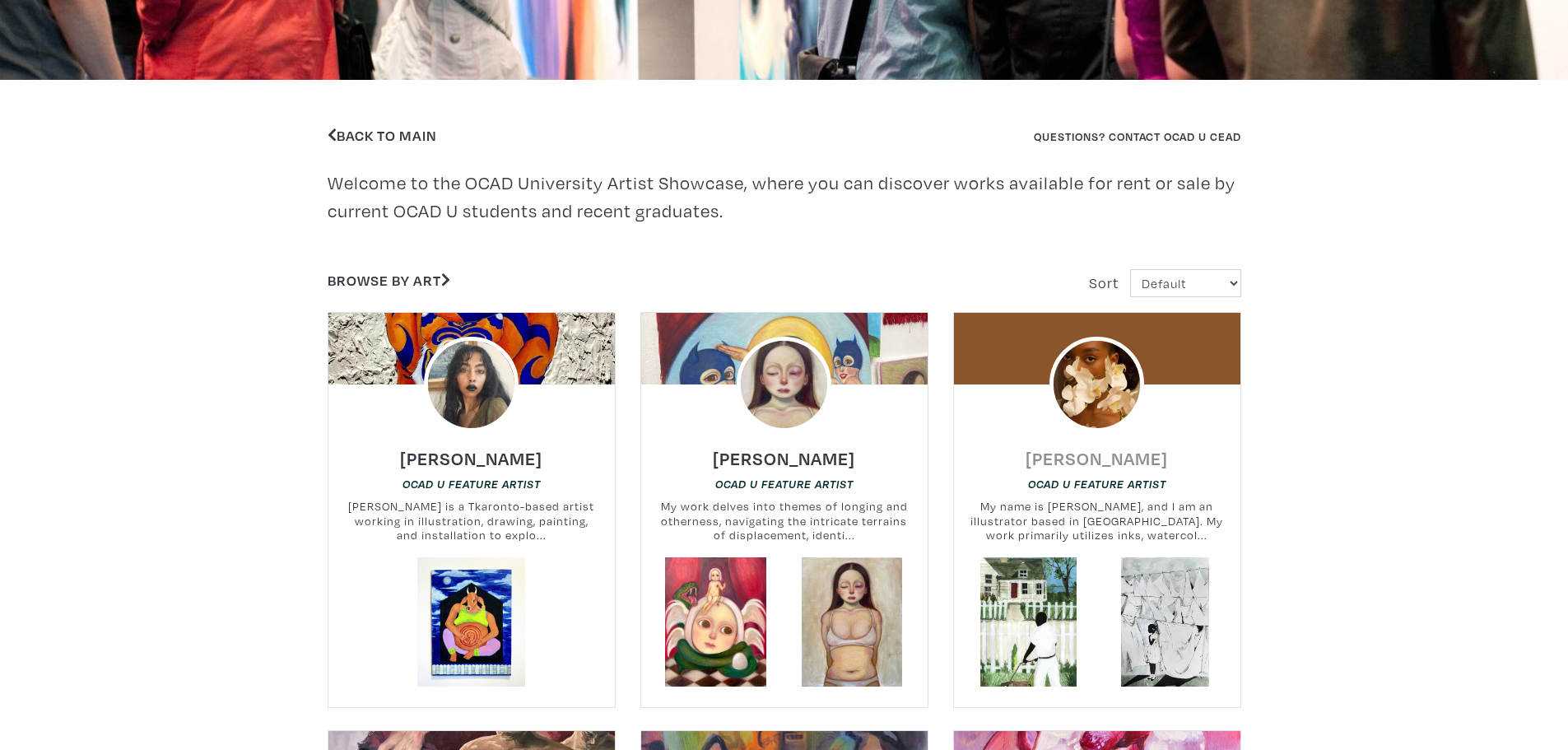
click at [1080, 456] on h6 "[PERSON_NAME]" at bounding box center [1096, 458] width 142 height 22
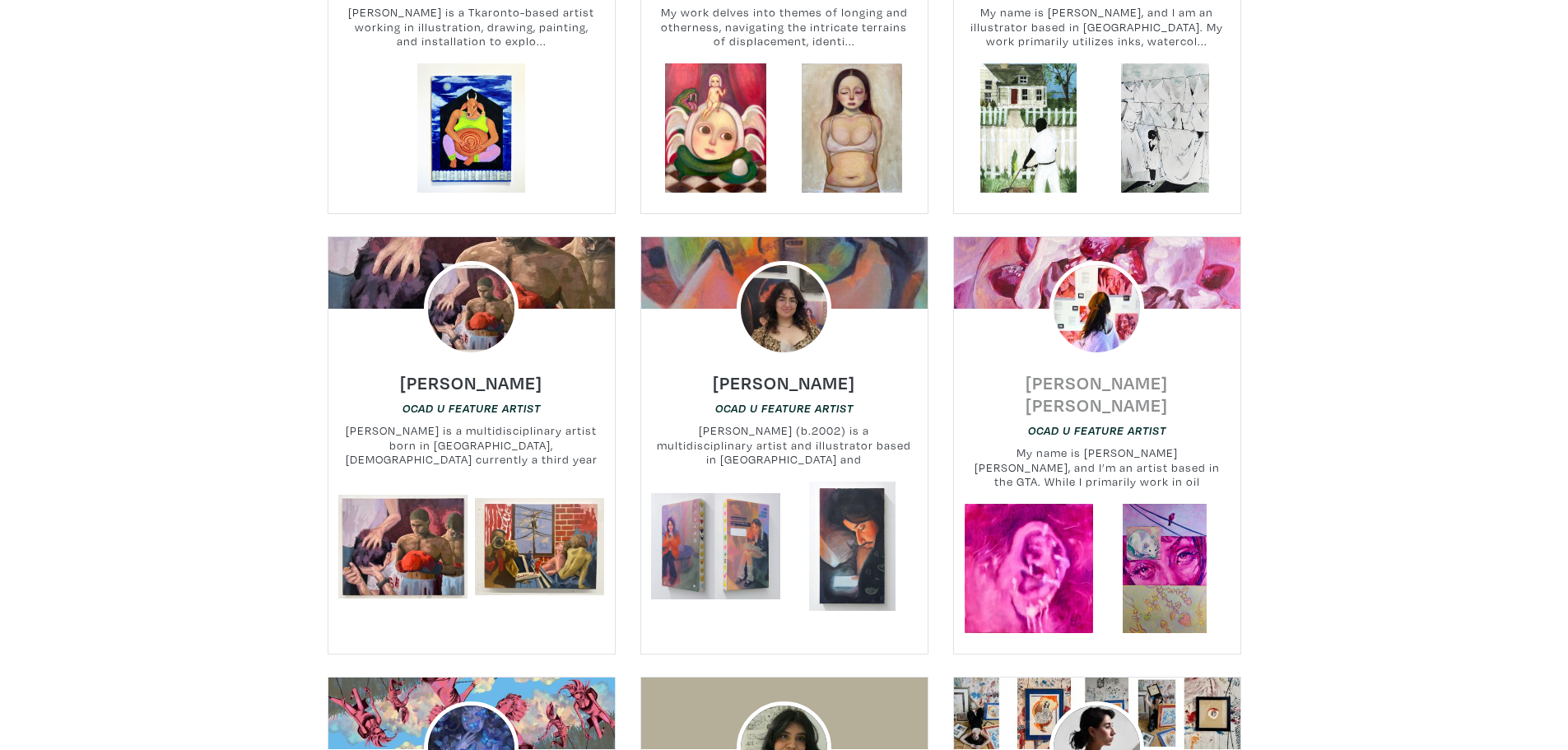
click at [1101, 376] on h6 "Stephanie Camille" at bounding box center [1097, 394] width 287 height 45
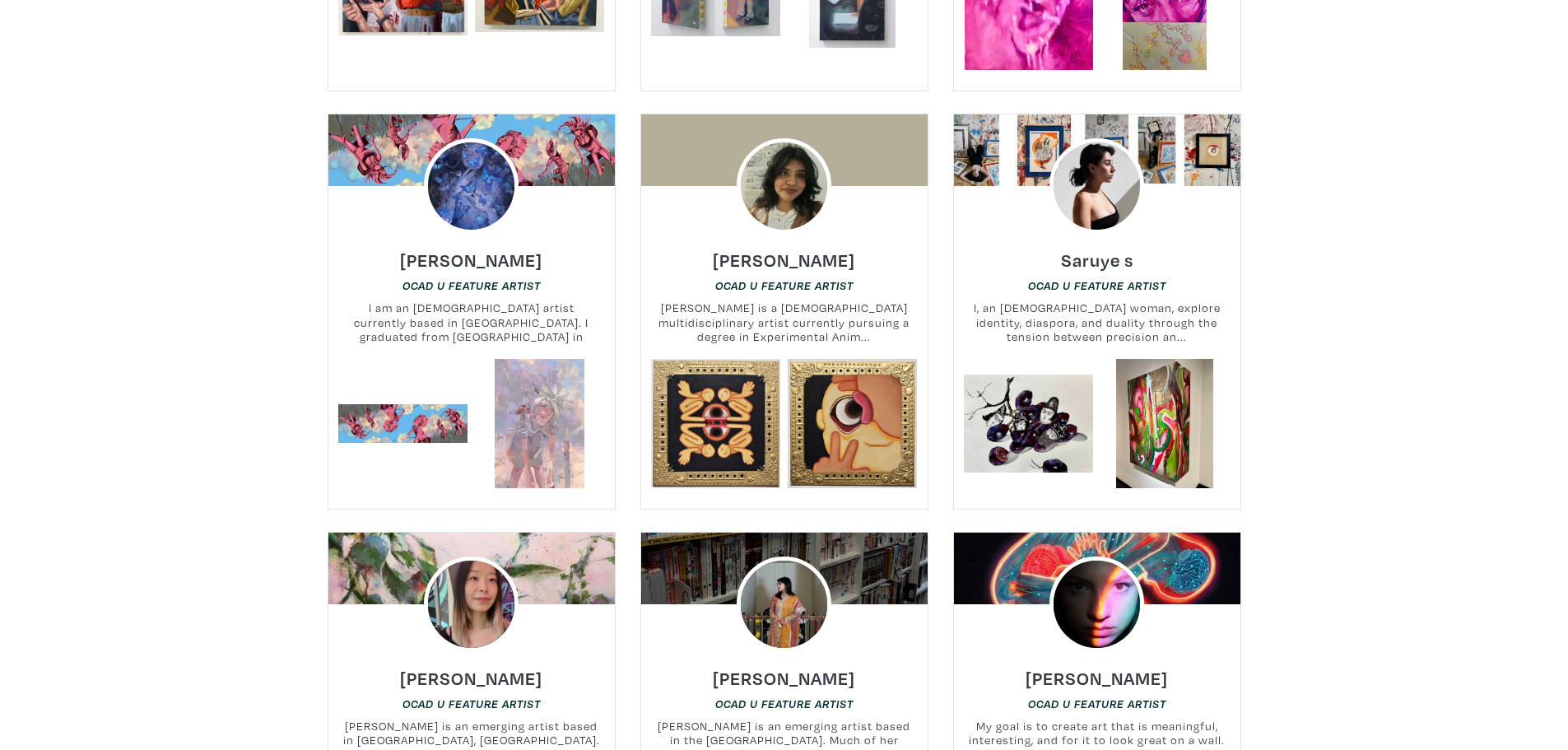
scroll to position [1401, 0]
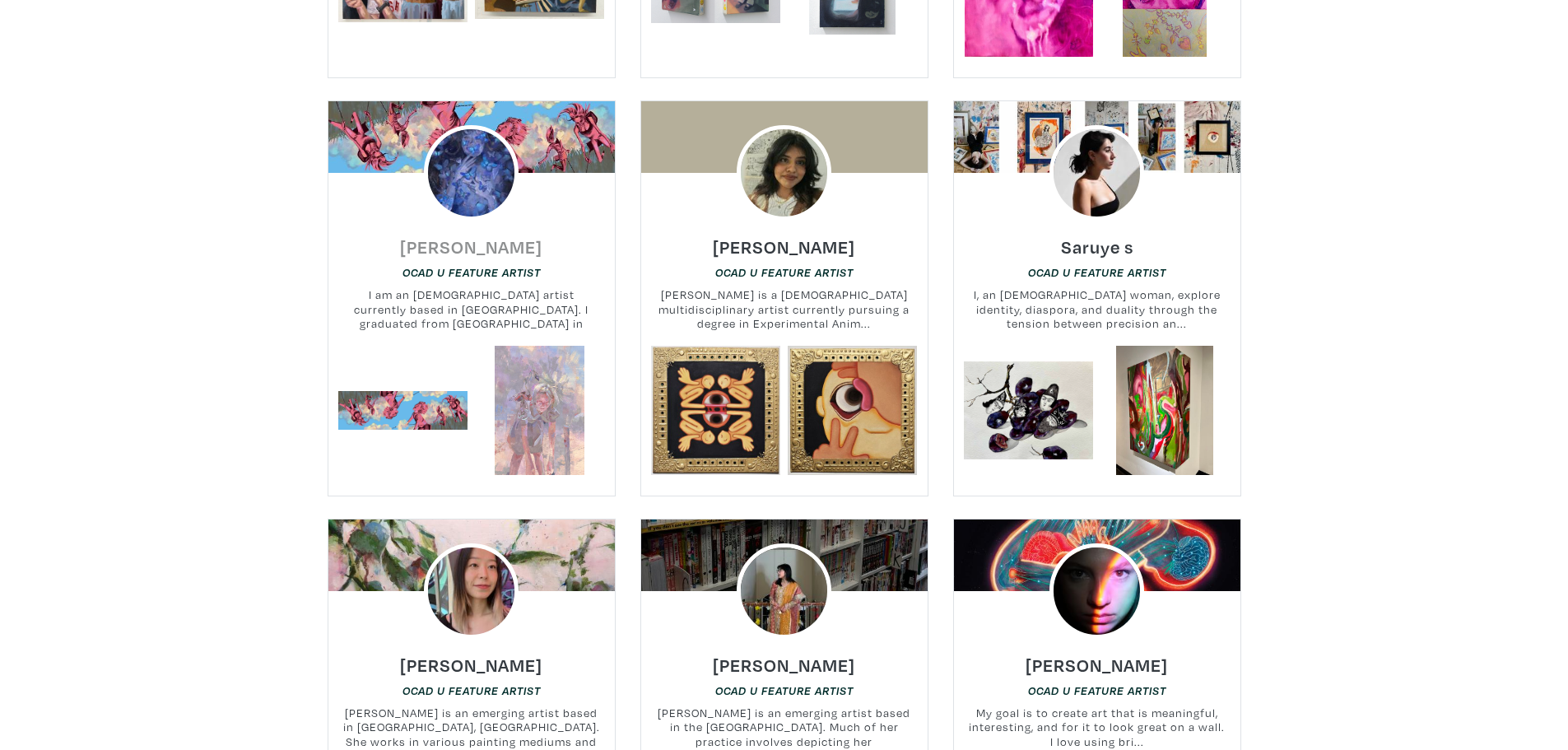
click at [447, 236] on h6 "Mariam Fahmy" at bounding box center [471, 246] width 142 height 22
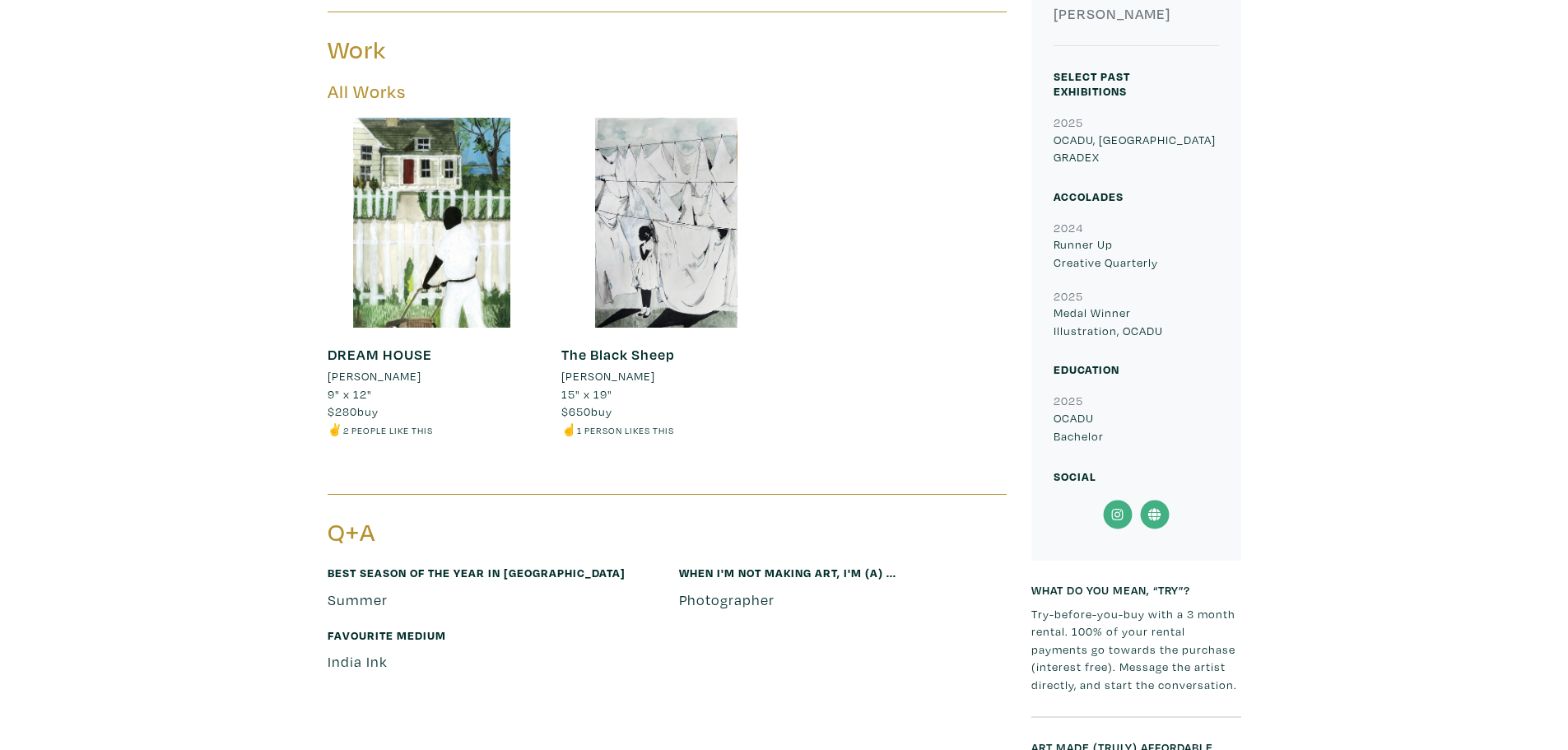
scroll to position [738, 0]
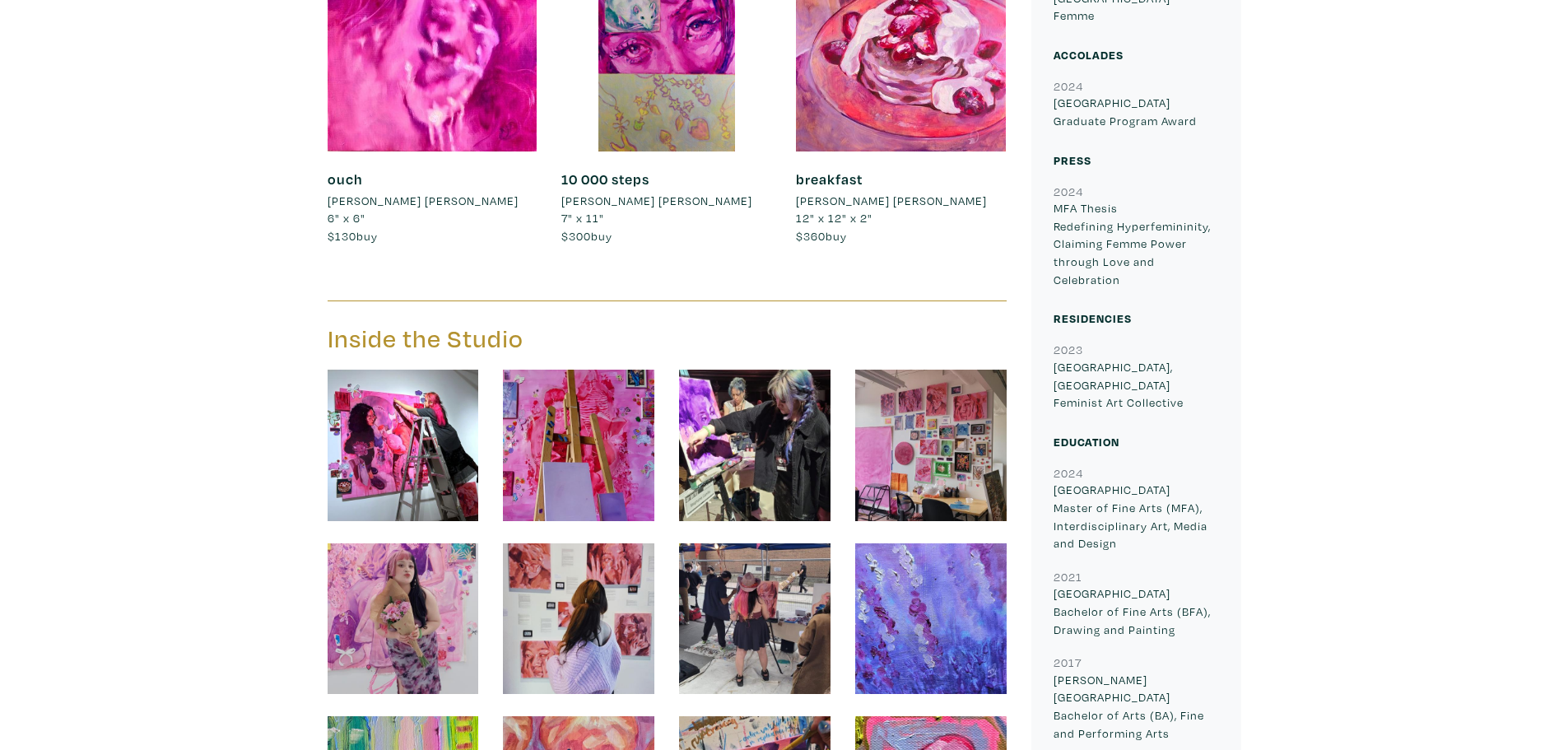
scroll to position [906, 0]
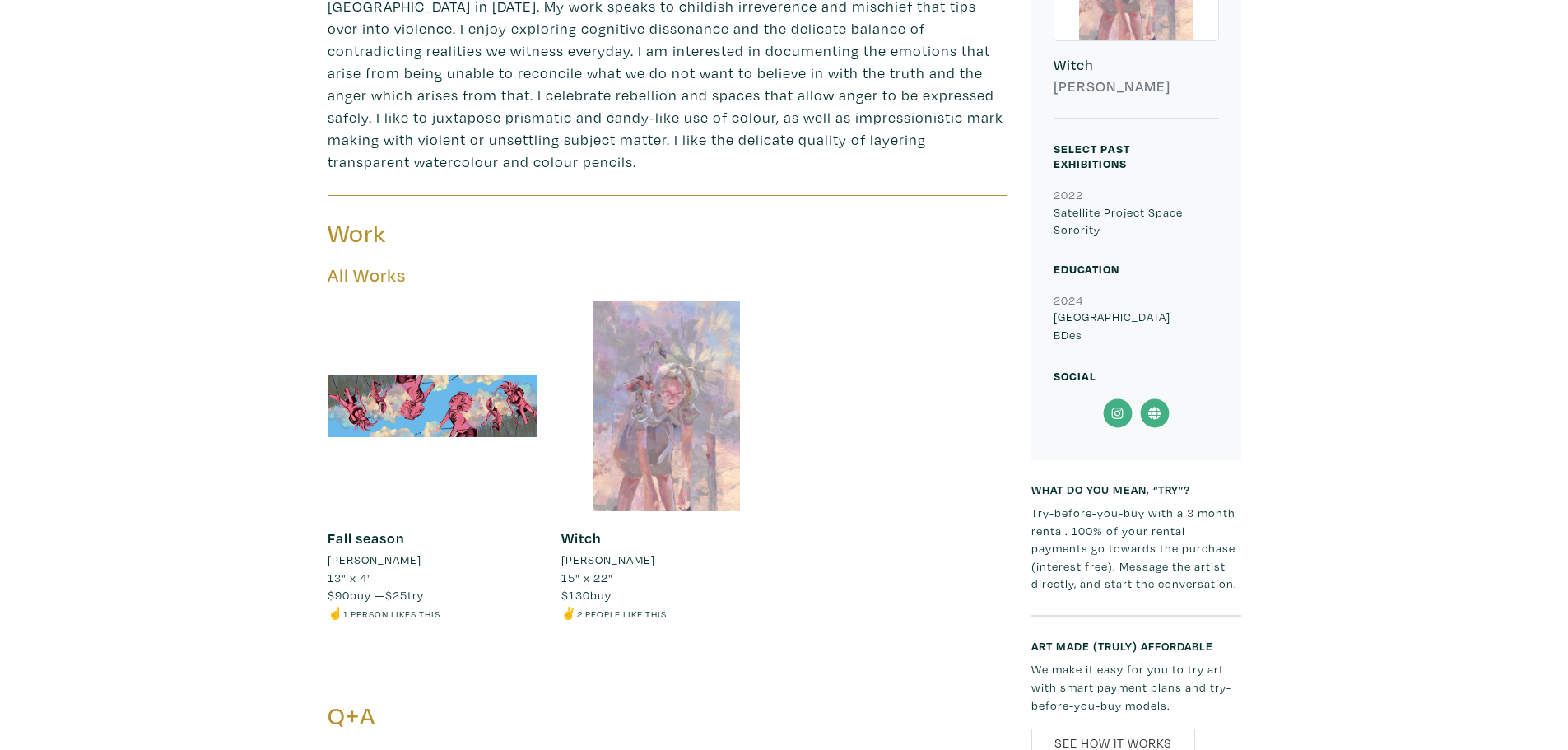
scroll to position [659, 0]
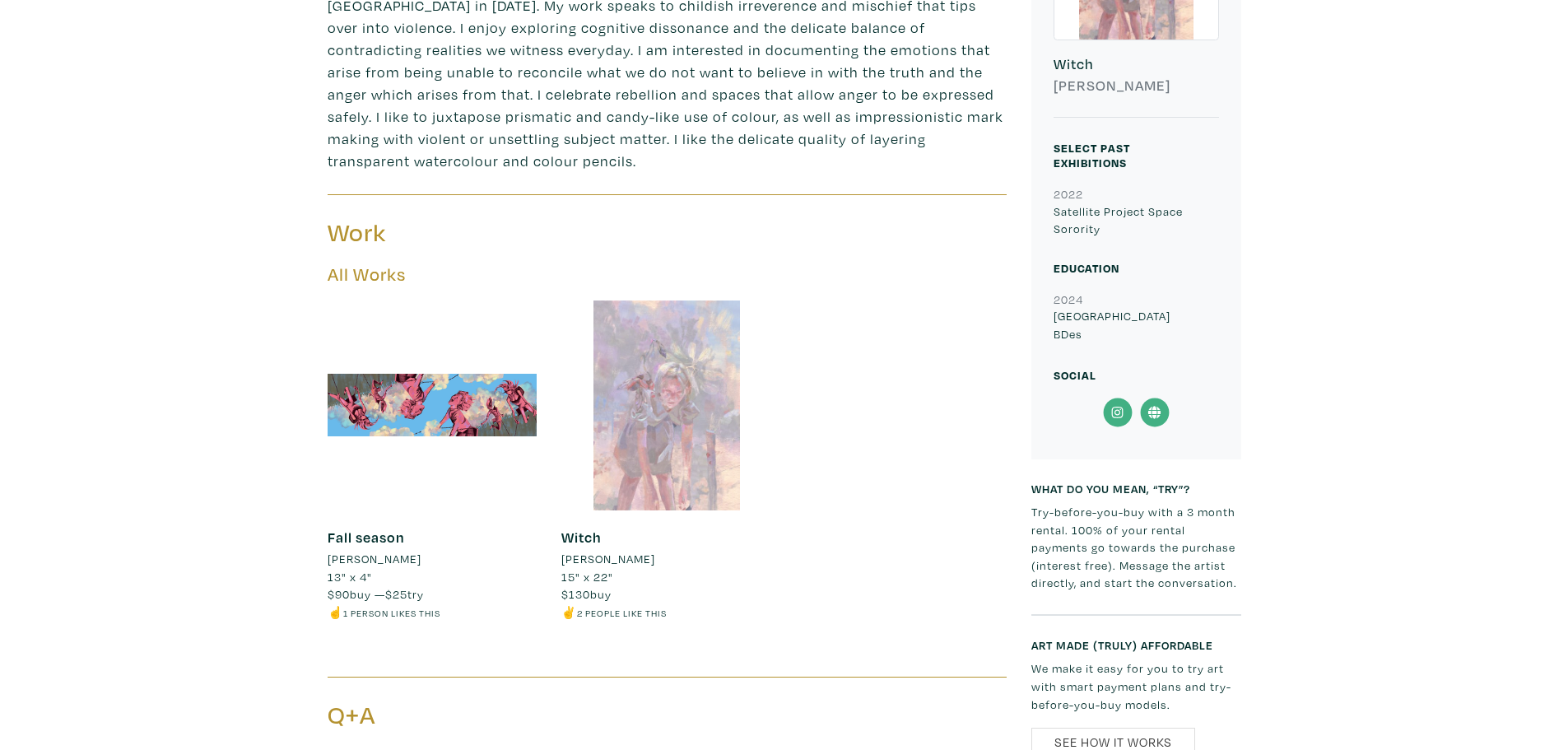
click at [667, 369] on div at bounding box center [666, 405] width 210 height 210
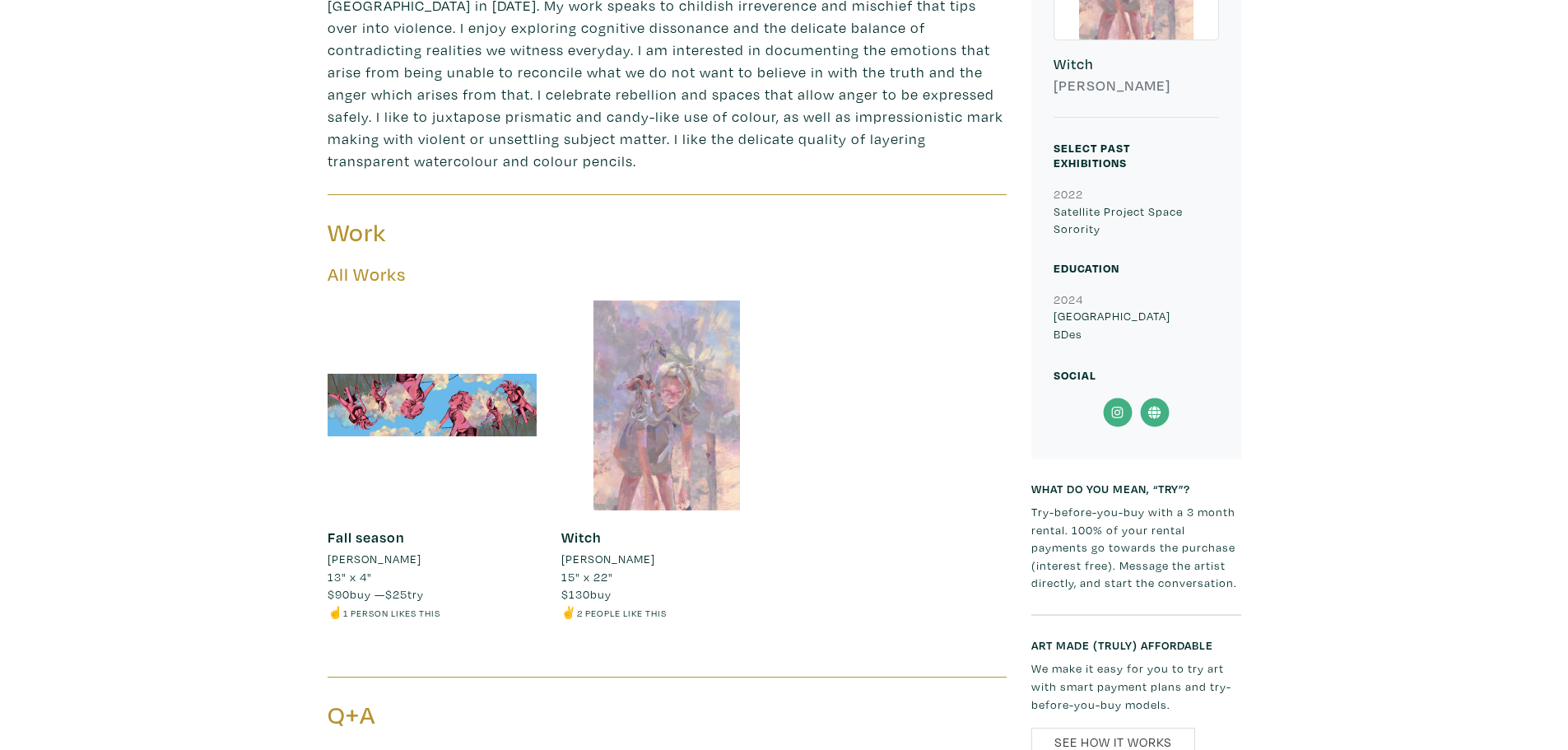
scroll to position [988, 0]
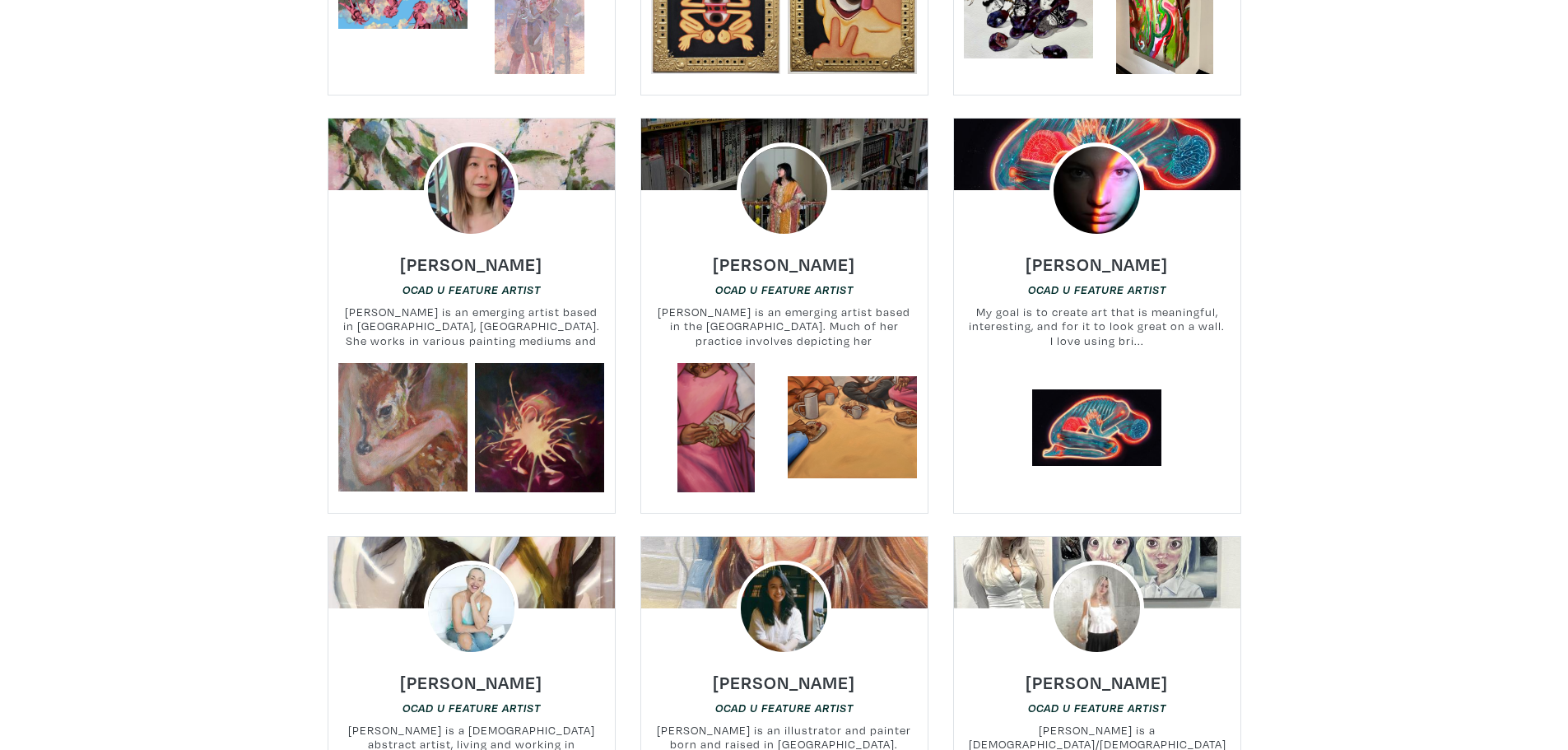
scroll to position [1812, 0]
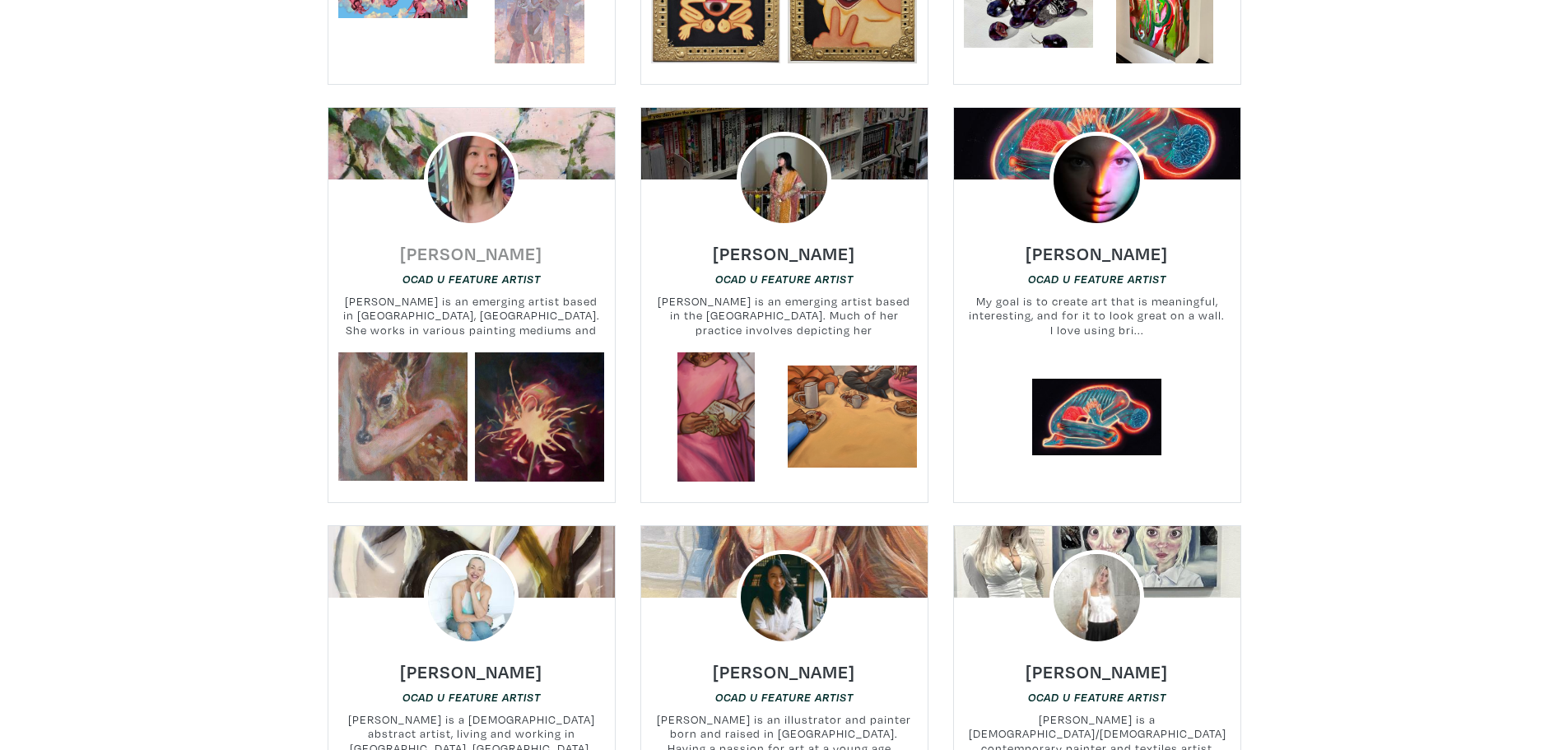
click at [460, 242] on h6 "Freda Tan" at bounding box center [471, 253] width 142 height 22
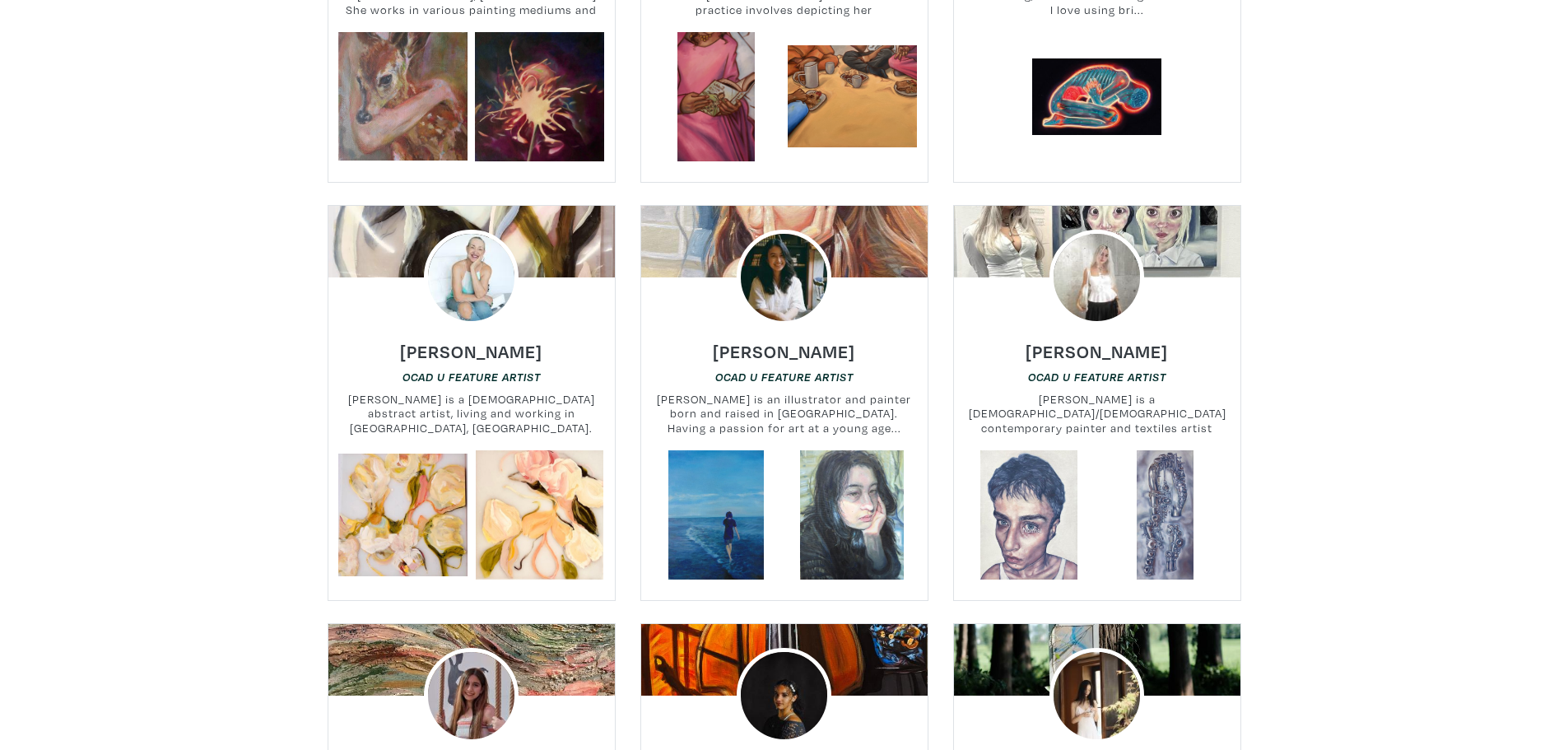
scroll to position [2142, 0]
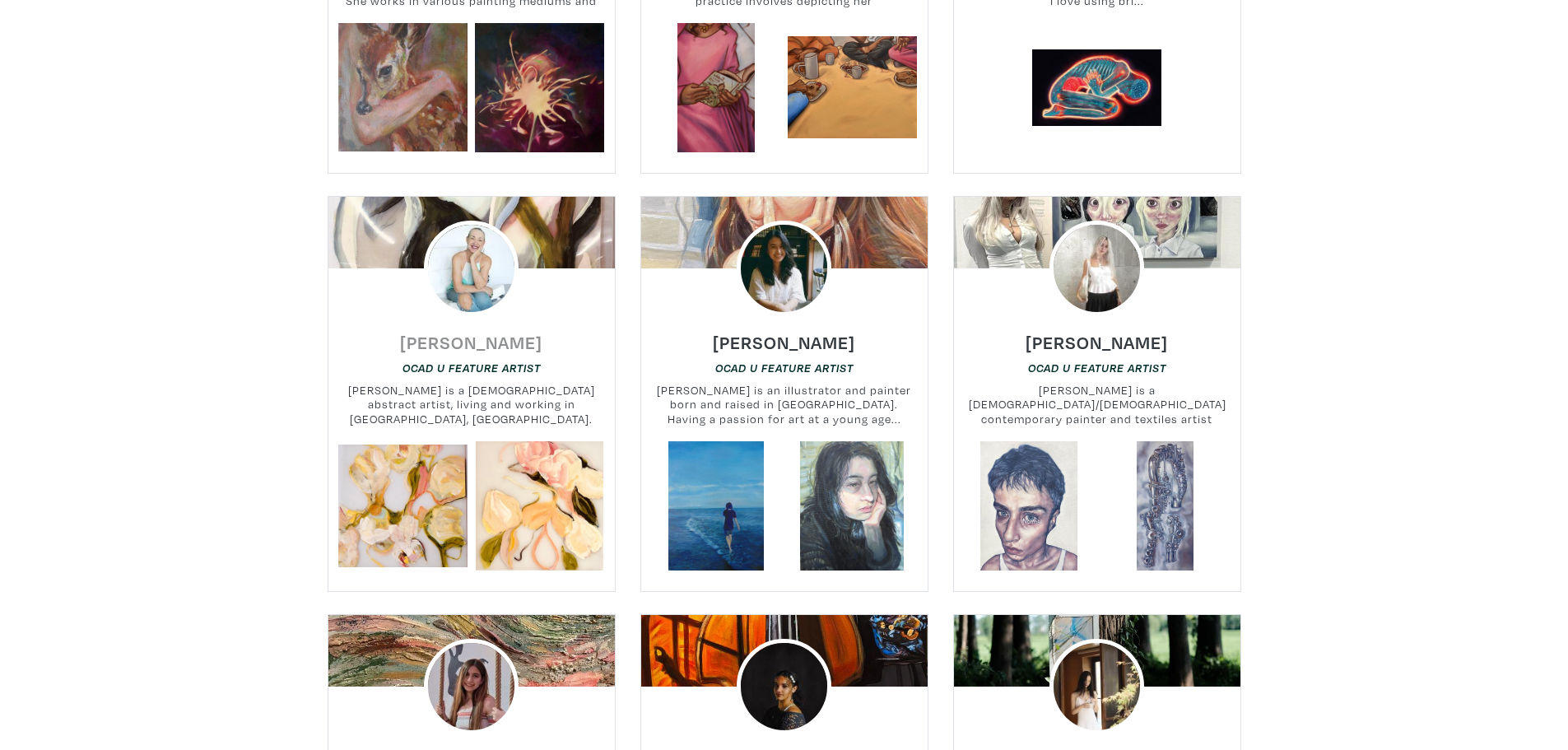
click at [457, 331] on h6 "[PERSON_NAME]" at bounding box center [471, 341] width 142 height 22
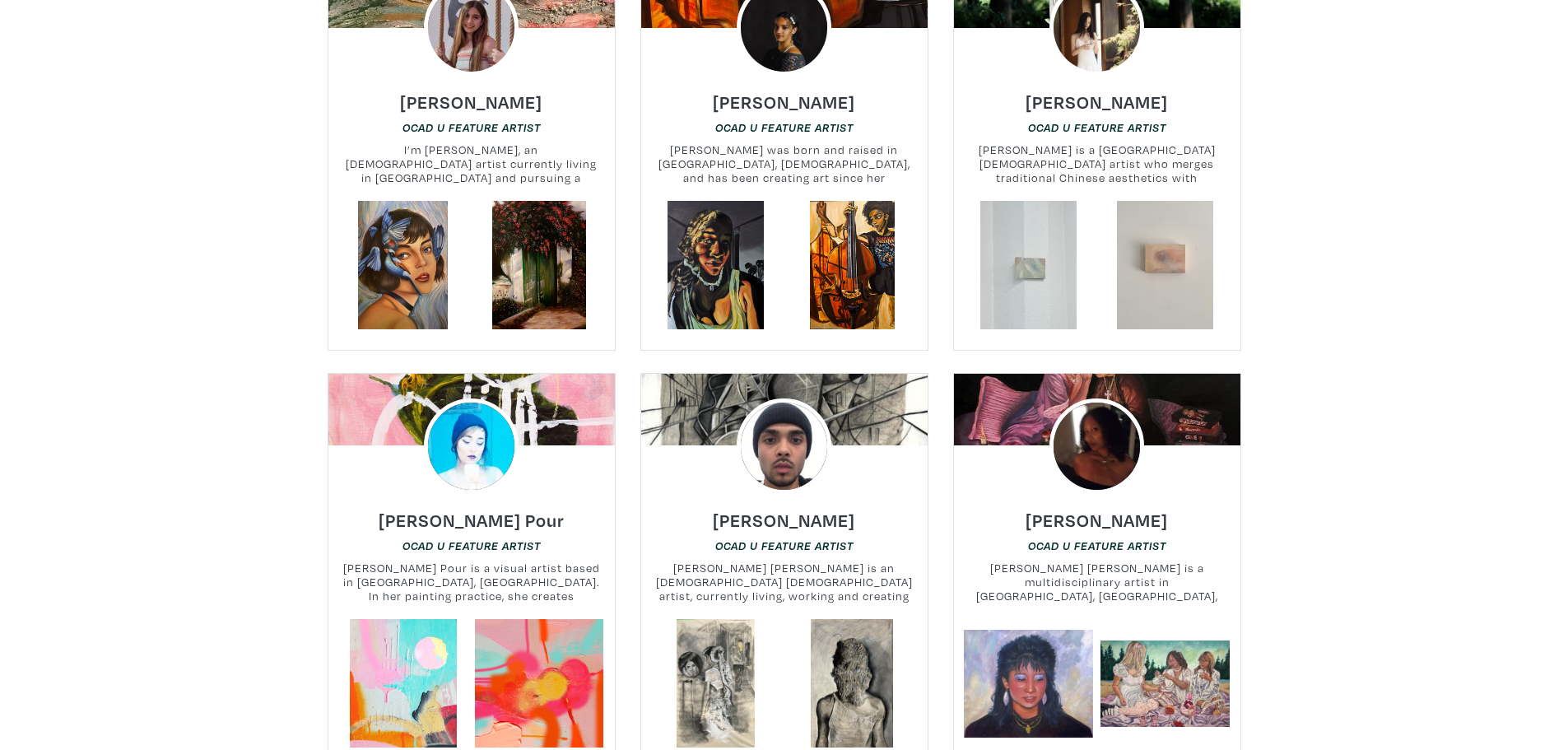
scroll to position [2883, 0]
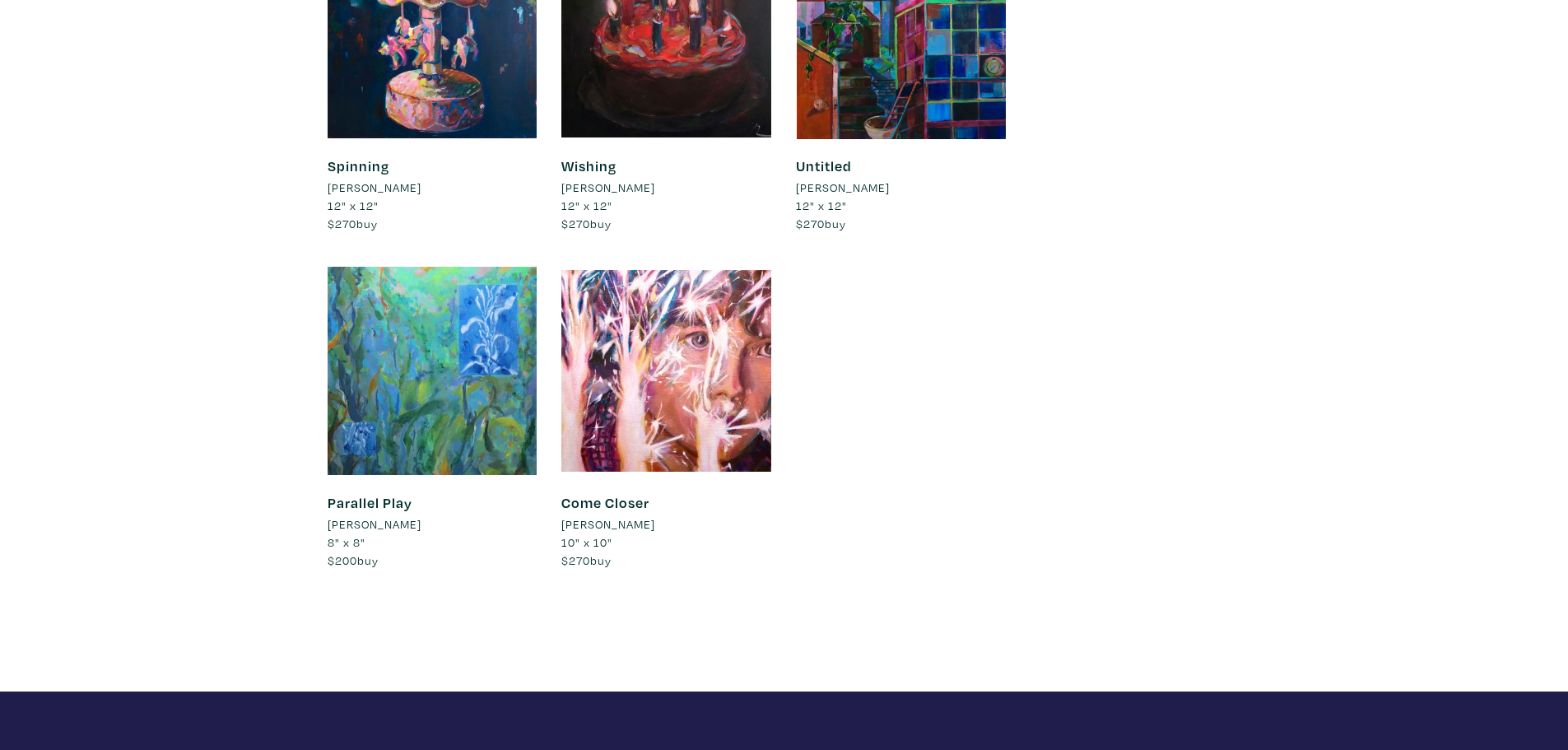
scroll to position [2470, 0]
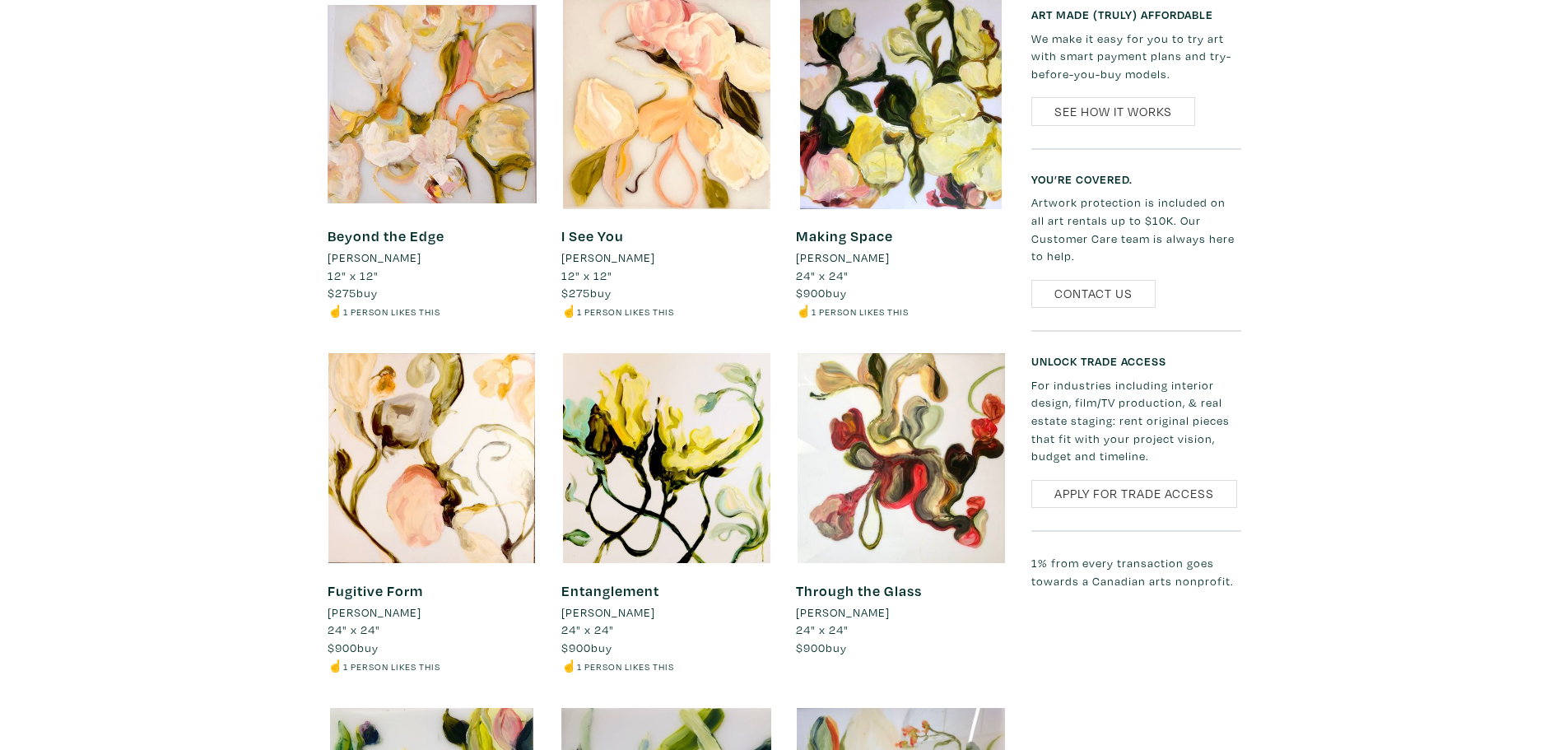
scroll to position [741, 0]
